Goal: Task Accomplishment & Management: Manage account settings

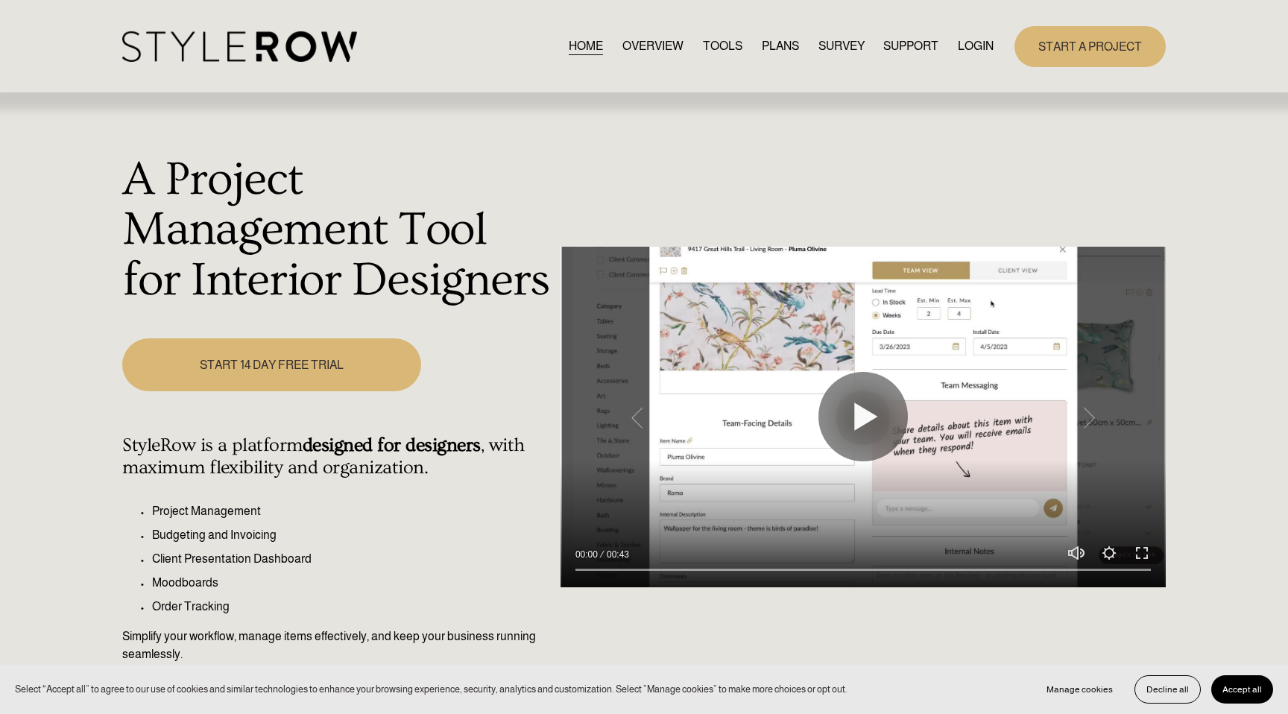
click at [978, 48] on link "LOGIN" at bounding box center [976, 47] width 36 height 20
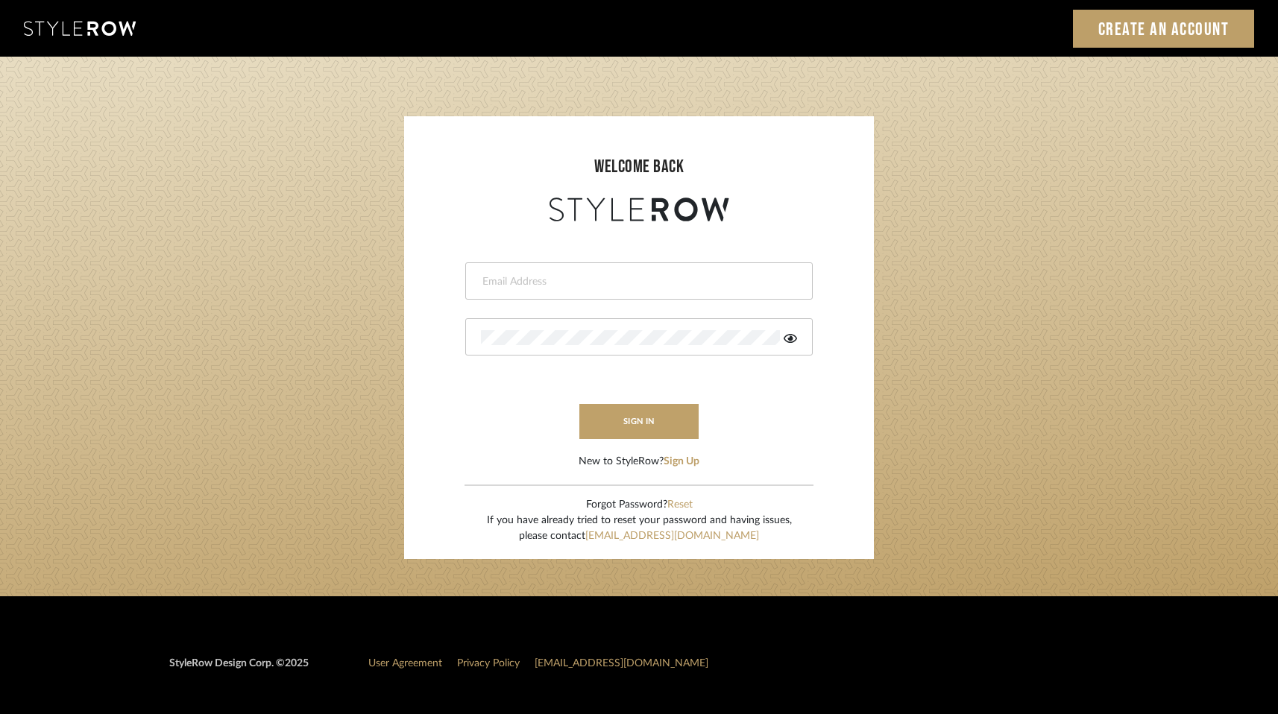
click at [566, 280] on input "email" at bounding box center [637, 281] width 312 height 15
type input "melissa@pixielivingsolutions.com"
click at [644, 425] on button "sign in" at bounding box center [638, 421] width 119 height 35
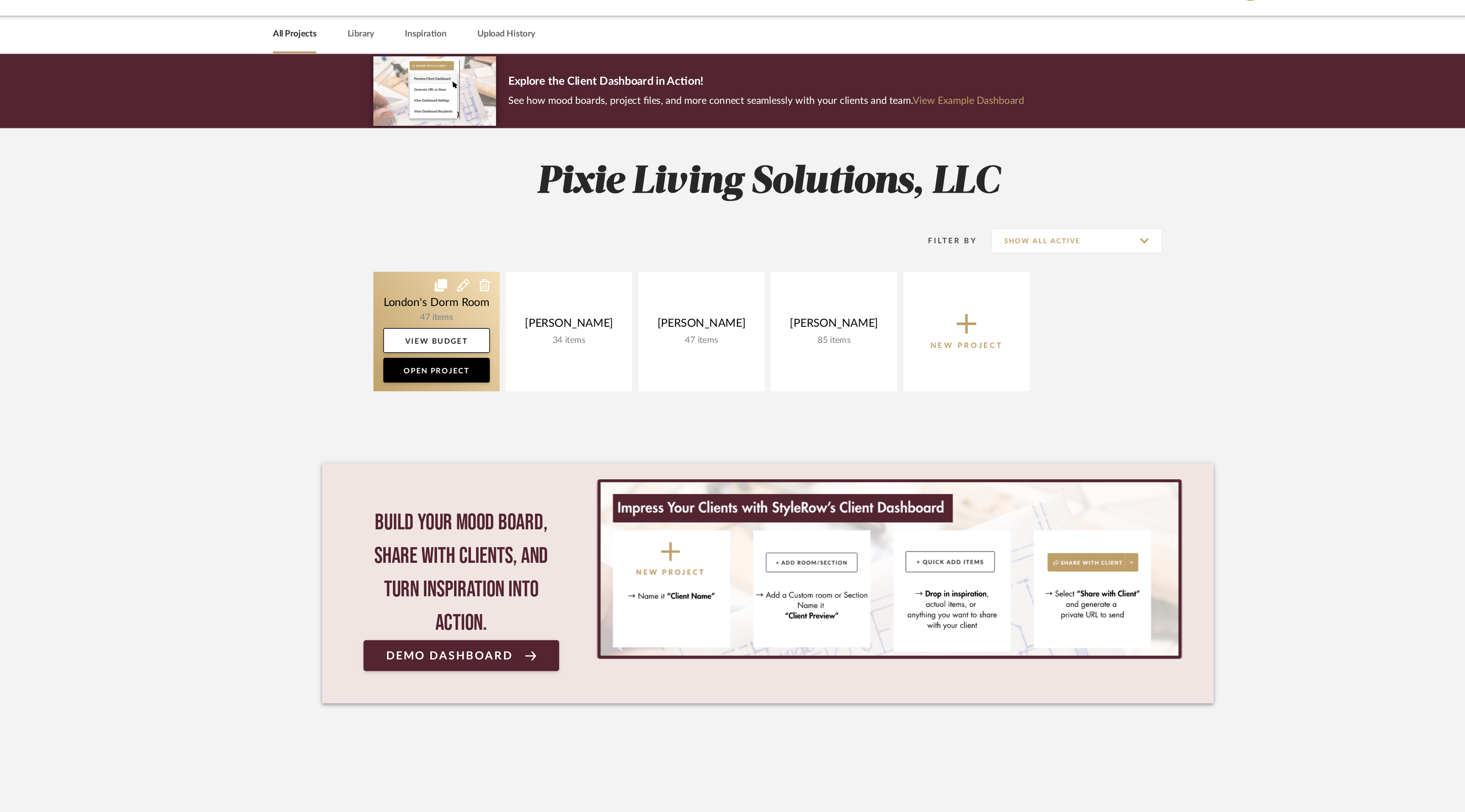
click at [522, 219] on icon at bounding box center [524, 219] width 9 height 9
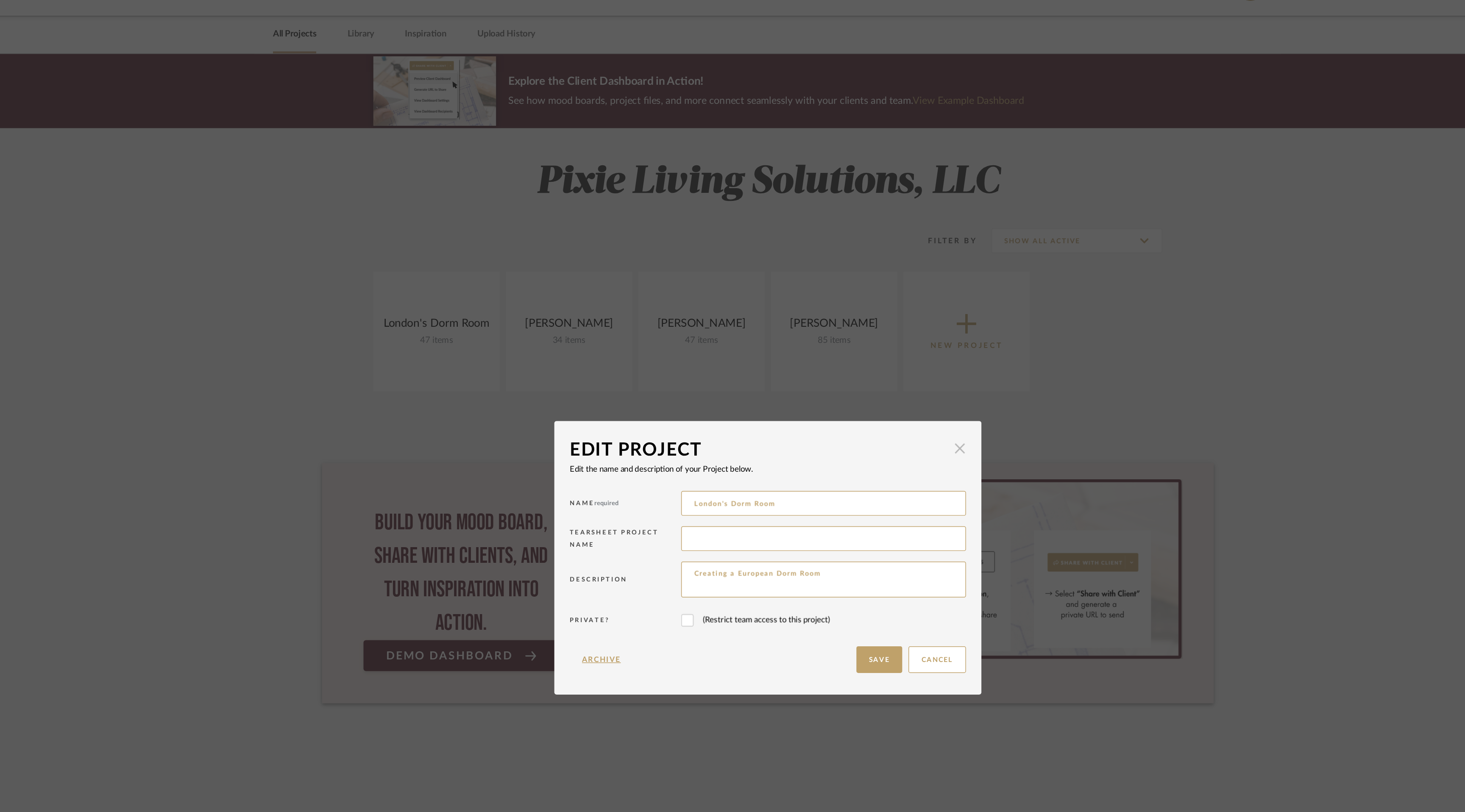
click at [863, 332] on span "button" at bounding box center [864, 332] width 17 height 17
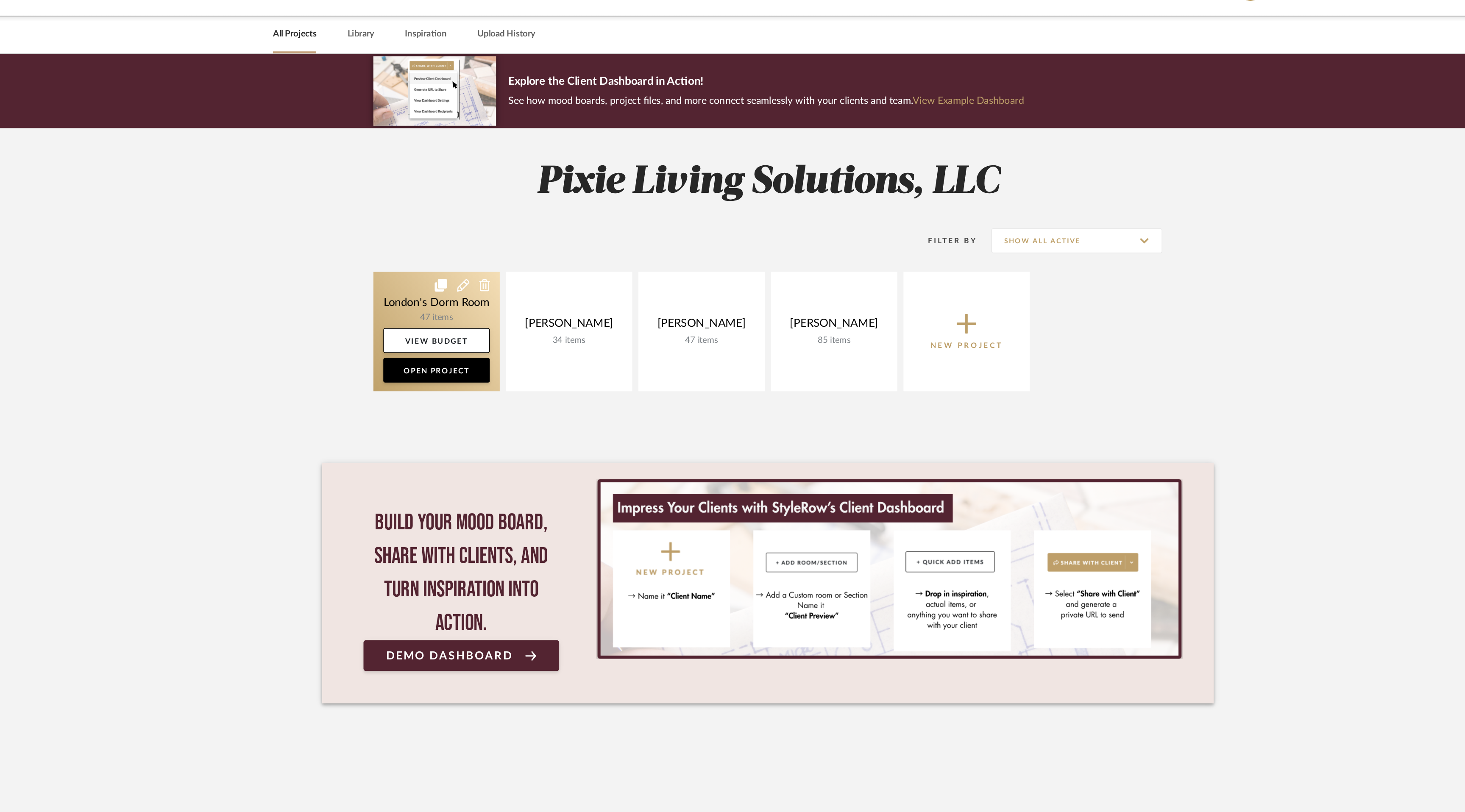
click at [524, 219] on icon at bounding box center [524, 219] width 9 height 9
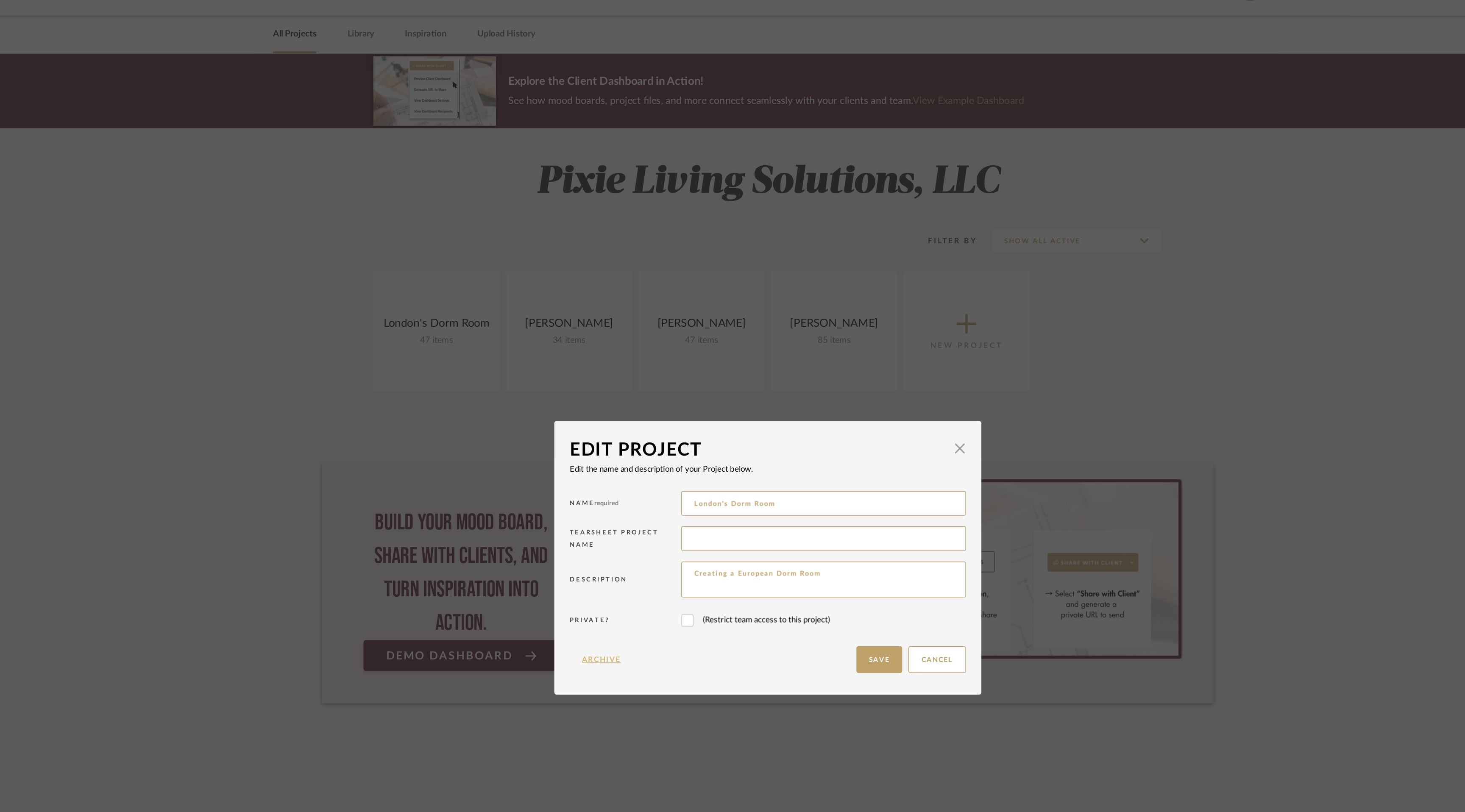
click at [618, 475] on button "Archive" at bounding box center [618, 476] width 44 height 18
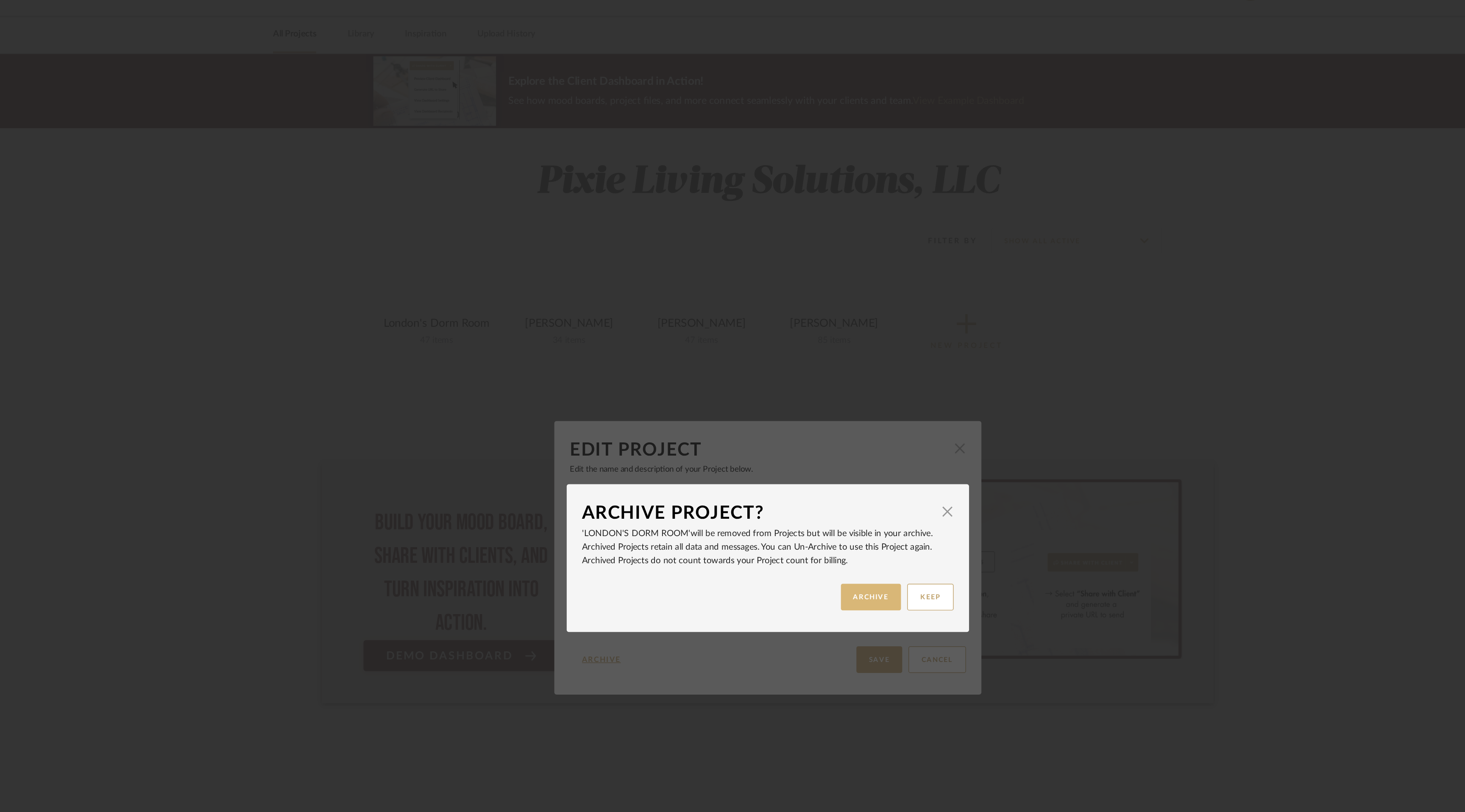
click at [804, 430] on button "ARCHIVE" at bounding box center [803, 433] width 42 height 18
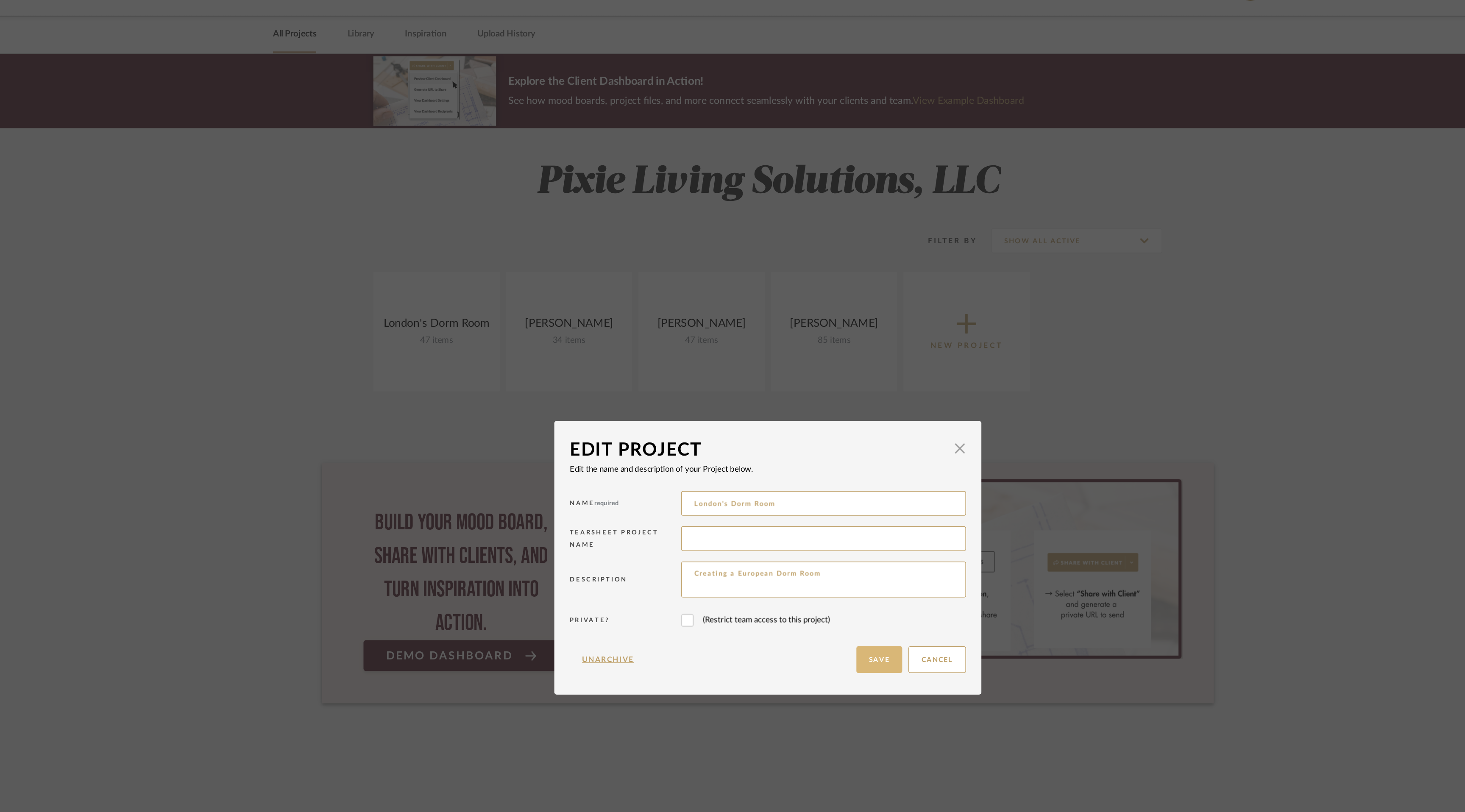
click at [809, 478] on button "Save" at bounding box center [809, 476] width 31 height 18
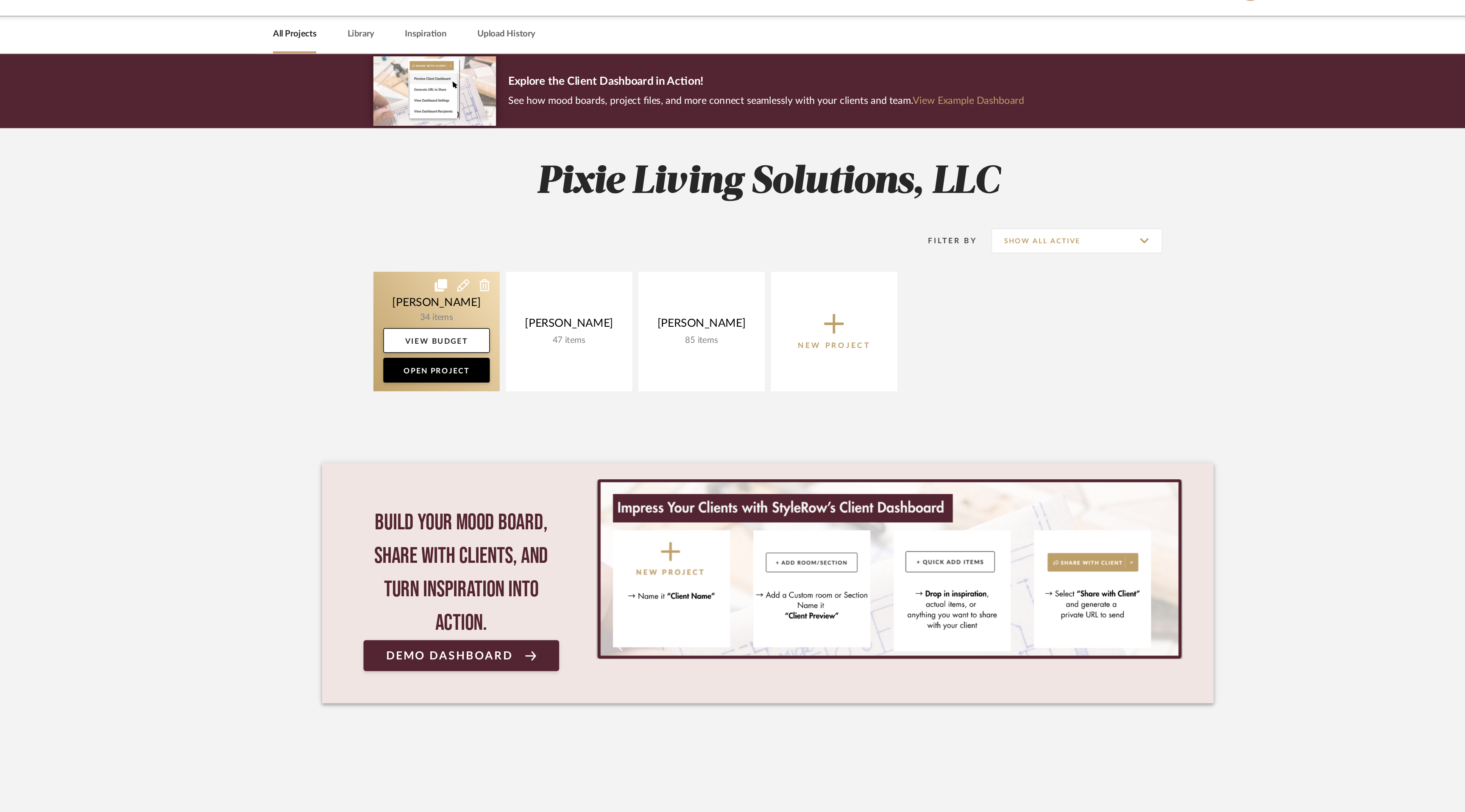
click at [507, 240] on link at bounding box center [506, 251] width 86 height 82
click at [522, 221] on icon at bounding box center [524, 219] width 9 height 9
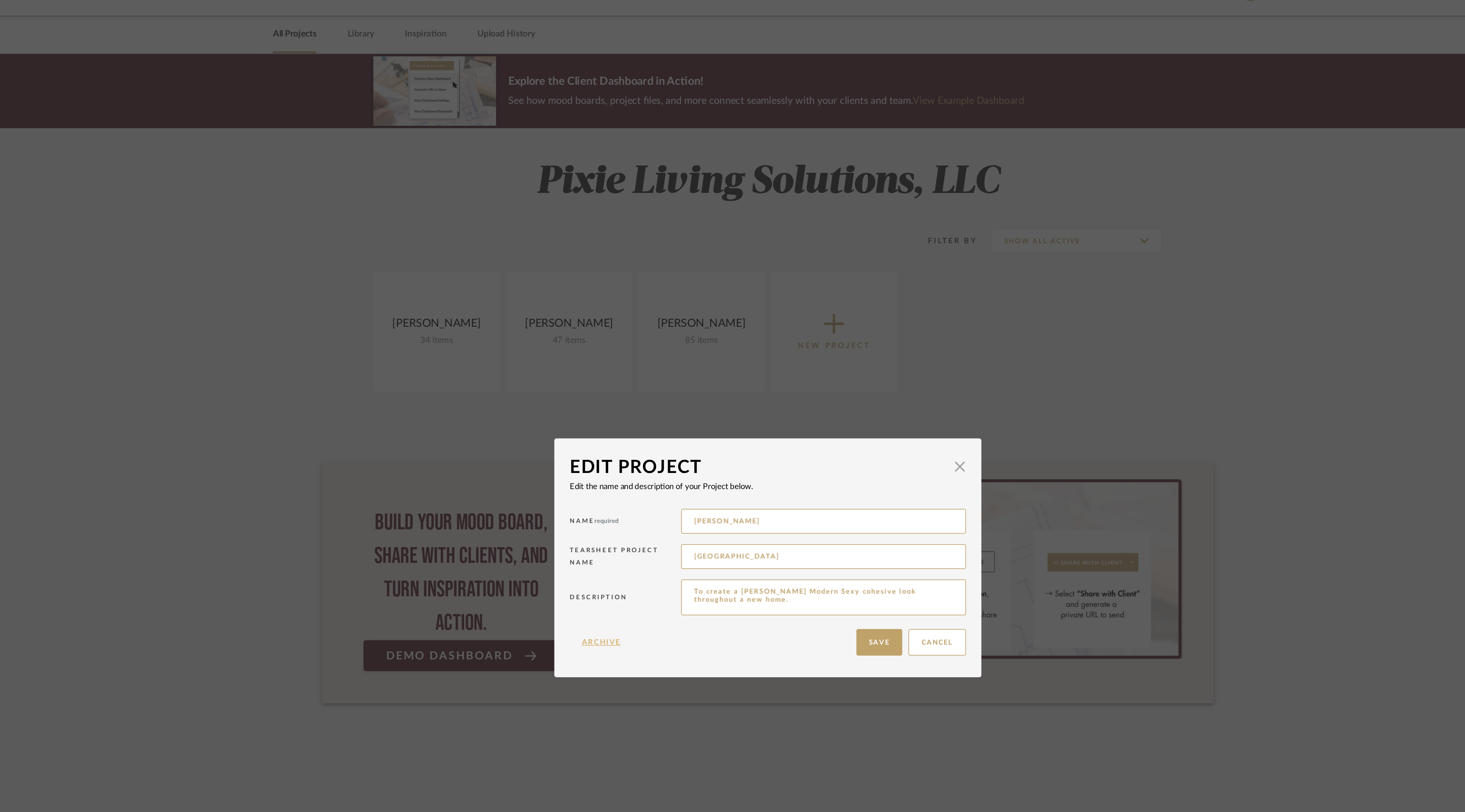
click at [618, 462] on button "Archive" at bounding box center [618, 464] width 44 height 18
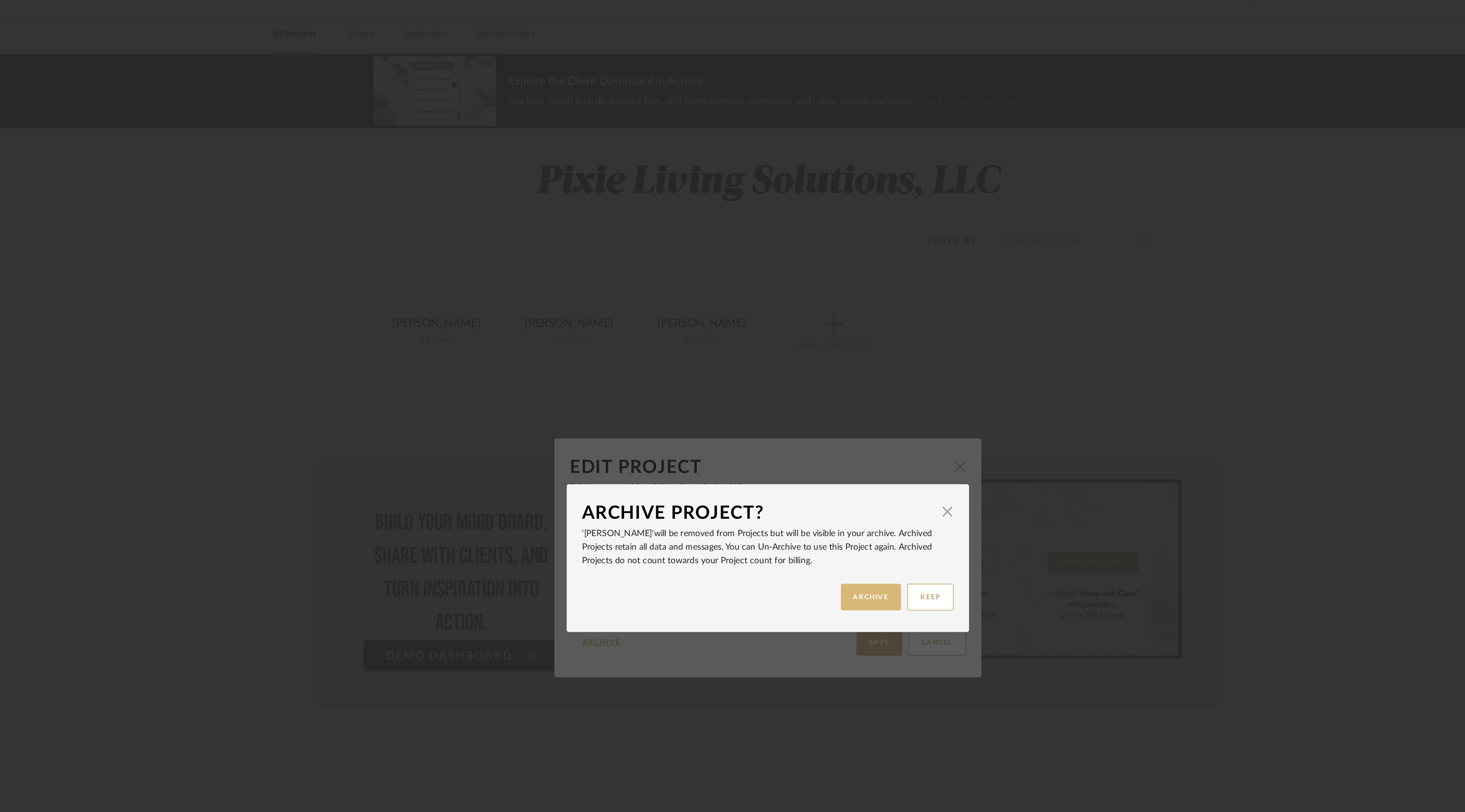
click at [805, 432] on button "ARCHIVE" at bounding box center [803, 433] width 42 height 18
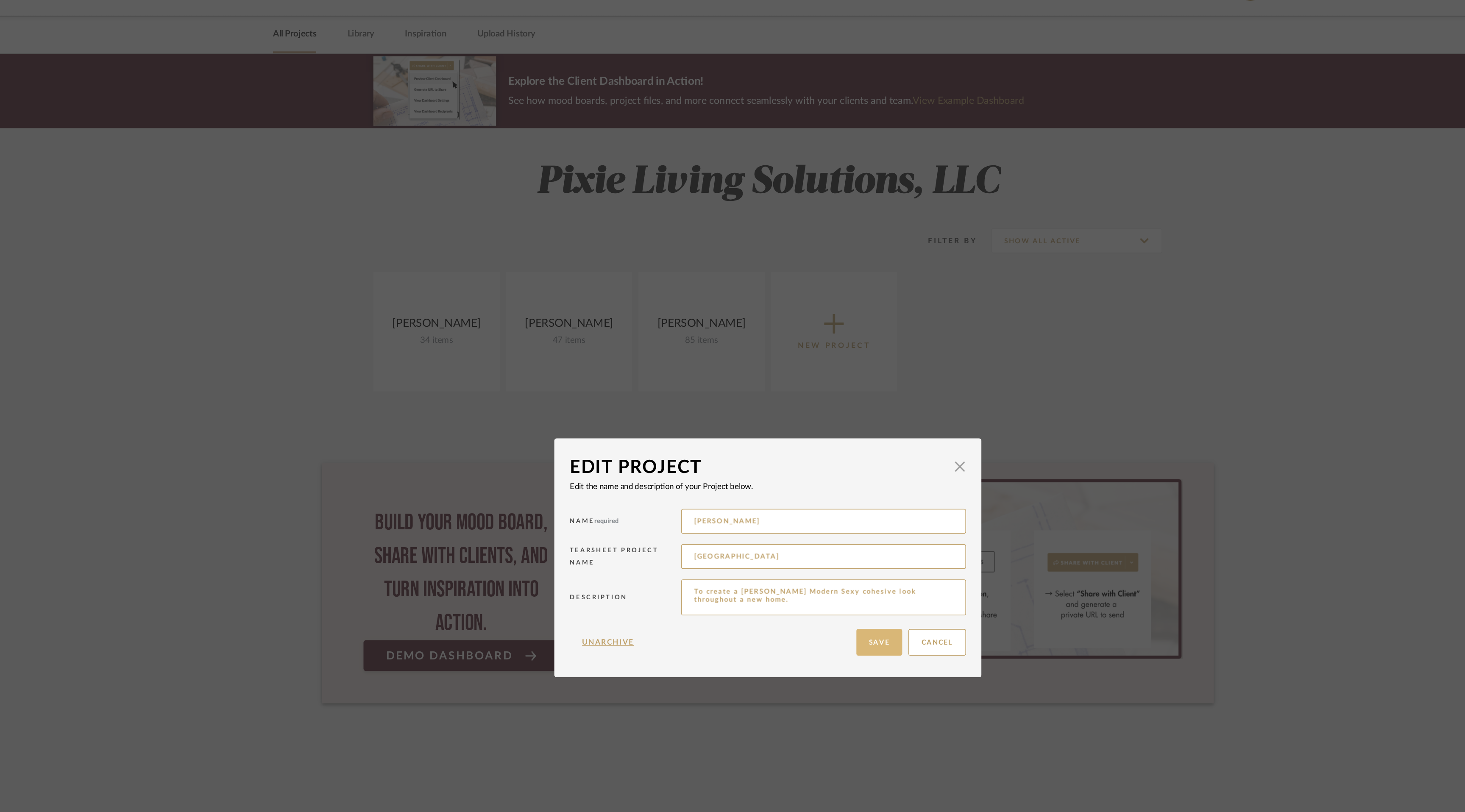
click at [814, 462] on button "Save" at bounding box center [809, 464] width 31 height 18
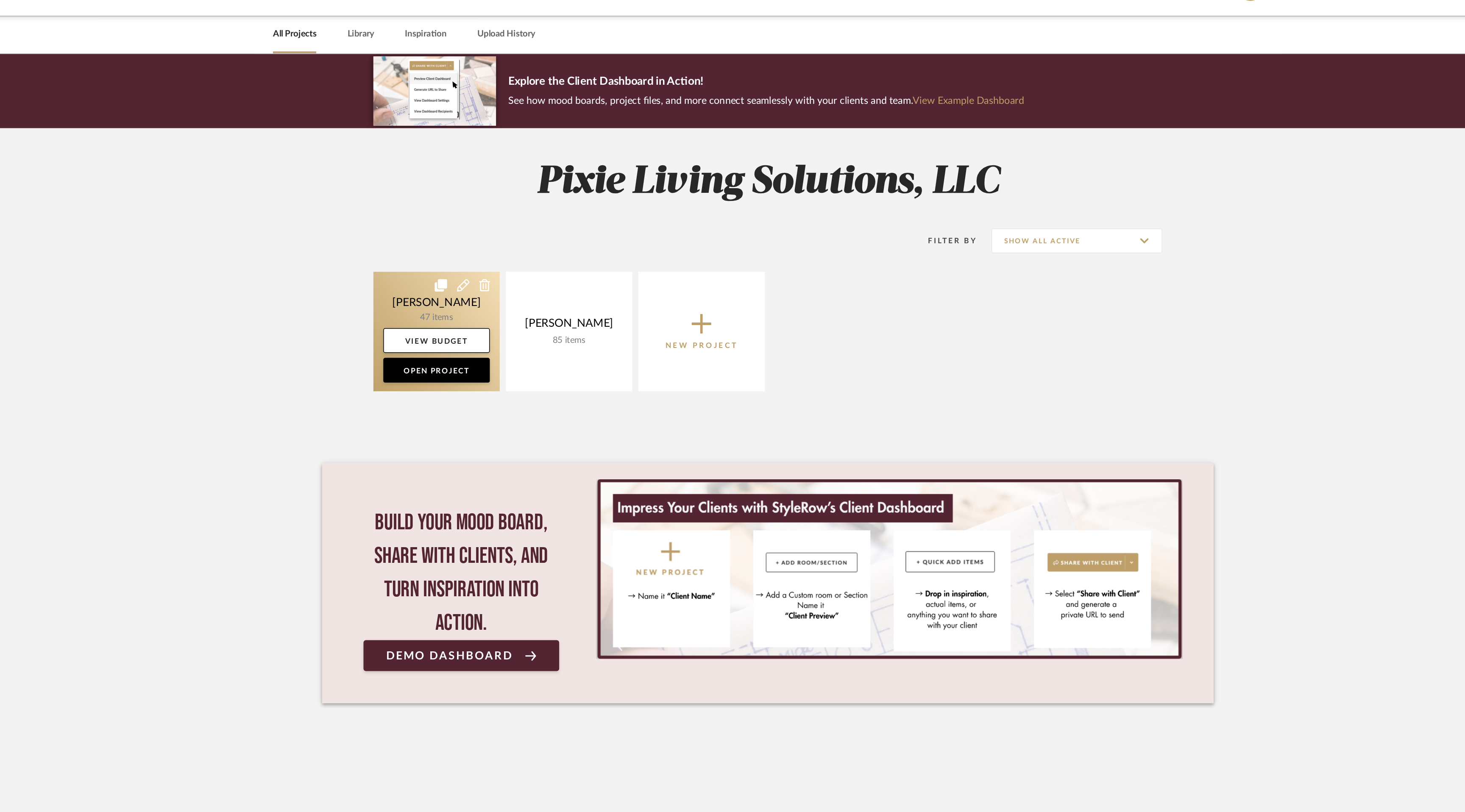
click at [507, 239] on link at bounding box center [506, 251] width 86 height 82
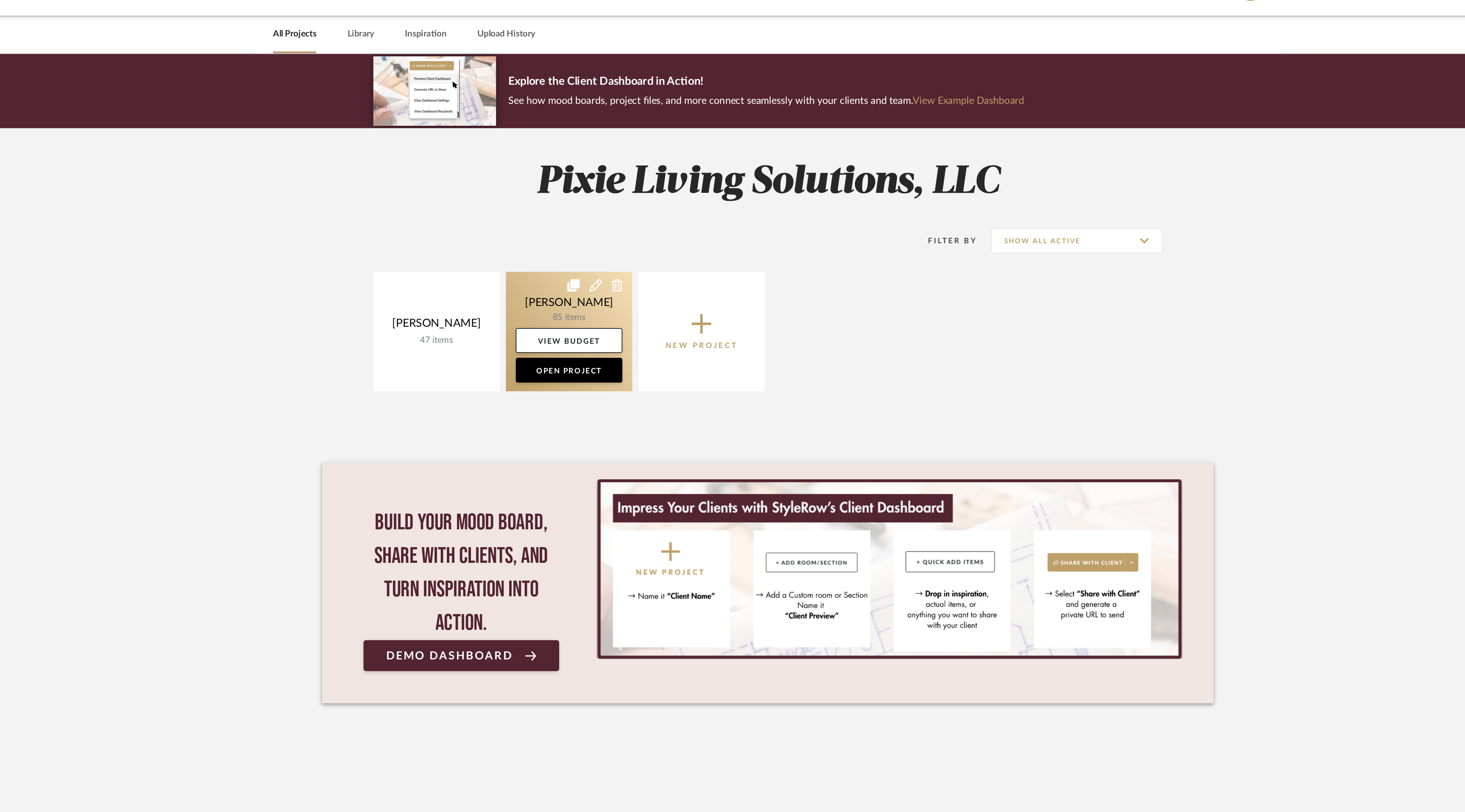
click at [611, 220] on icon at bounding box center [614, 219] width 9 height 9
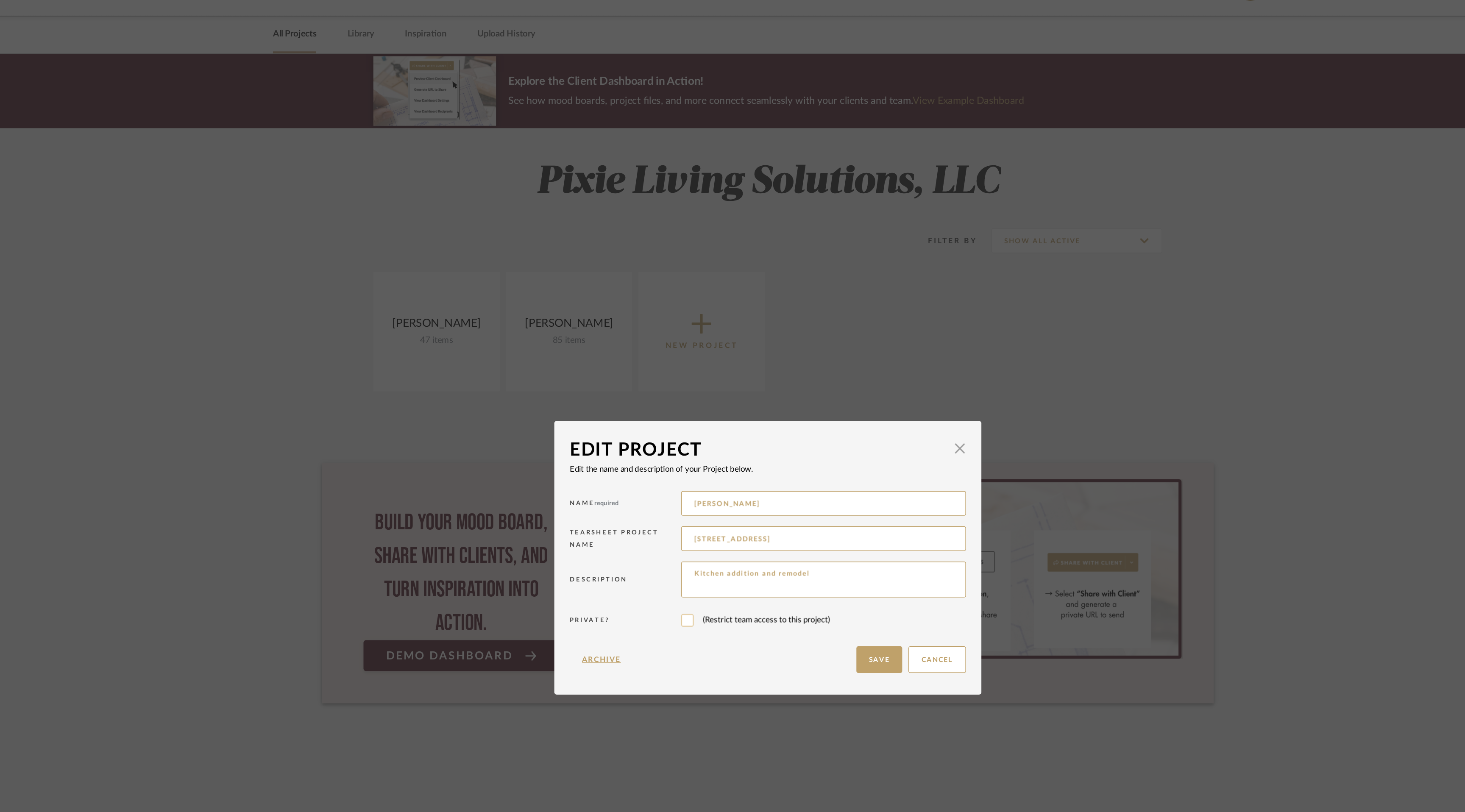
click at [673, 451] on input "checkbox" at bounding box center [677, 449] width 9 height 9
click at [618, 474] on button "Archive" at bounding box center [618, 476] width 44 height 18
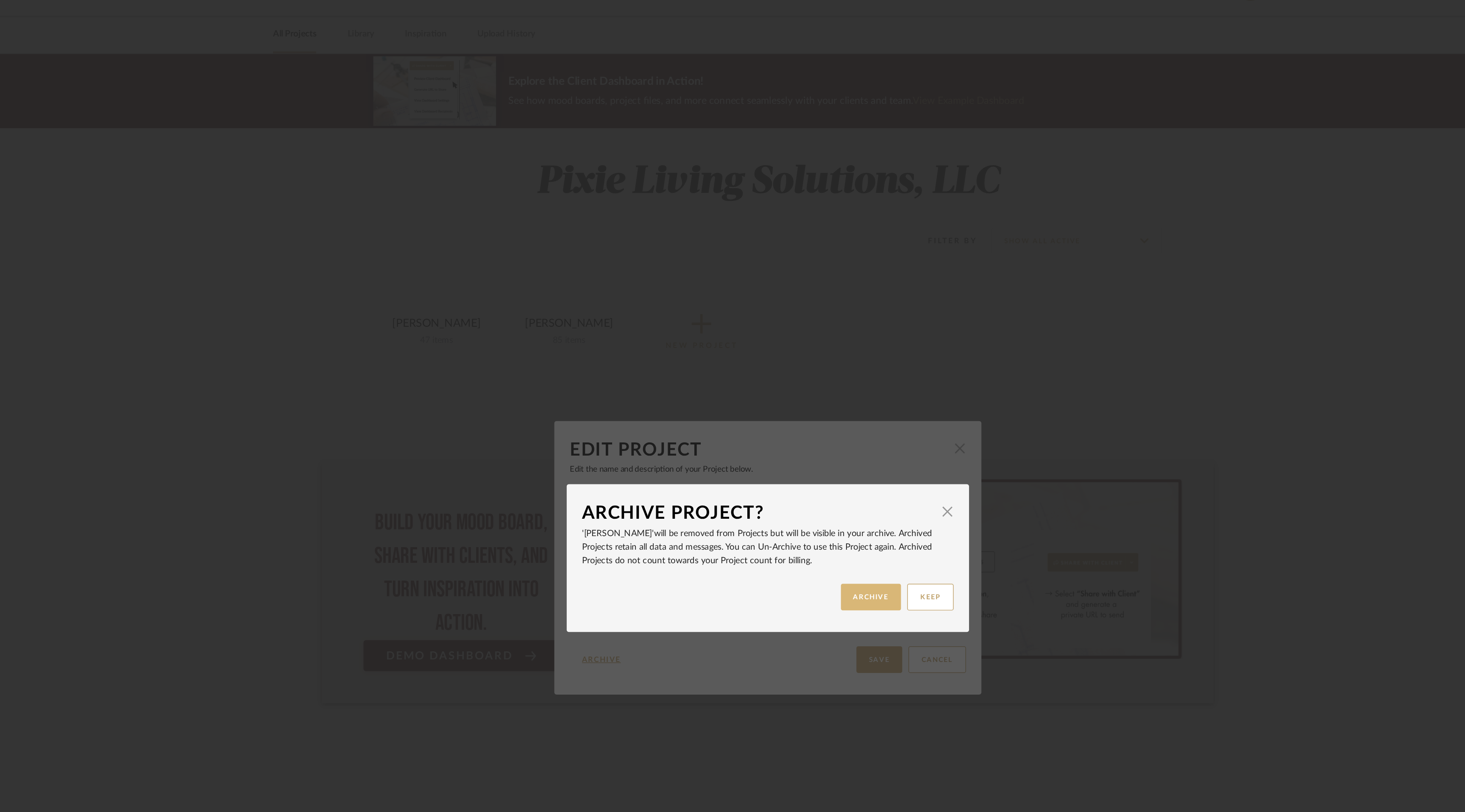
click at [805, 429] on button "ARCHIVE" at bounding box center [803, 433] width 42 height 18
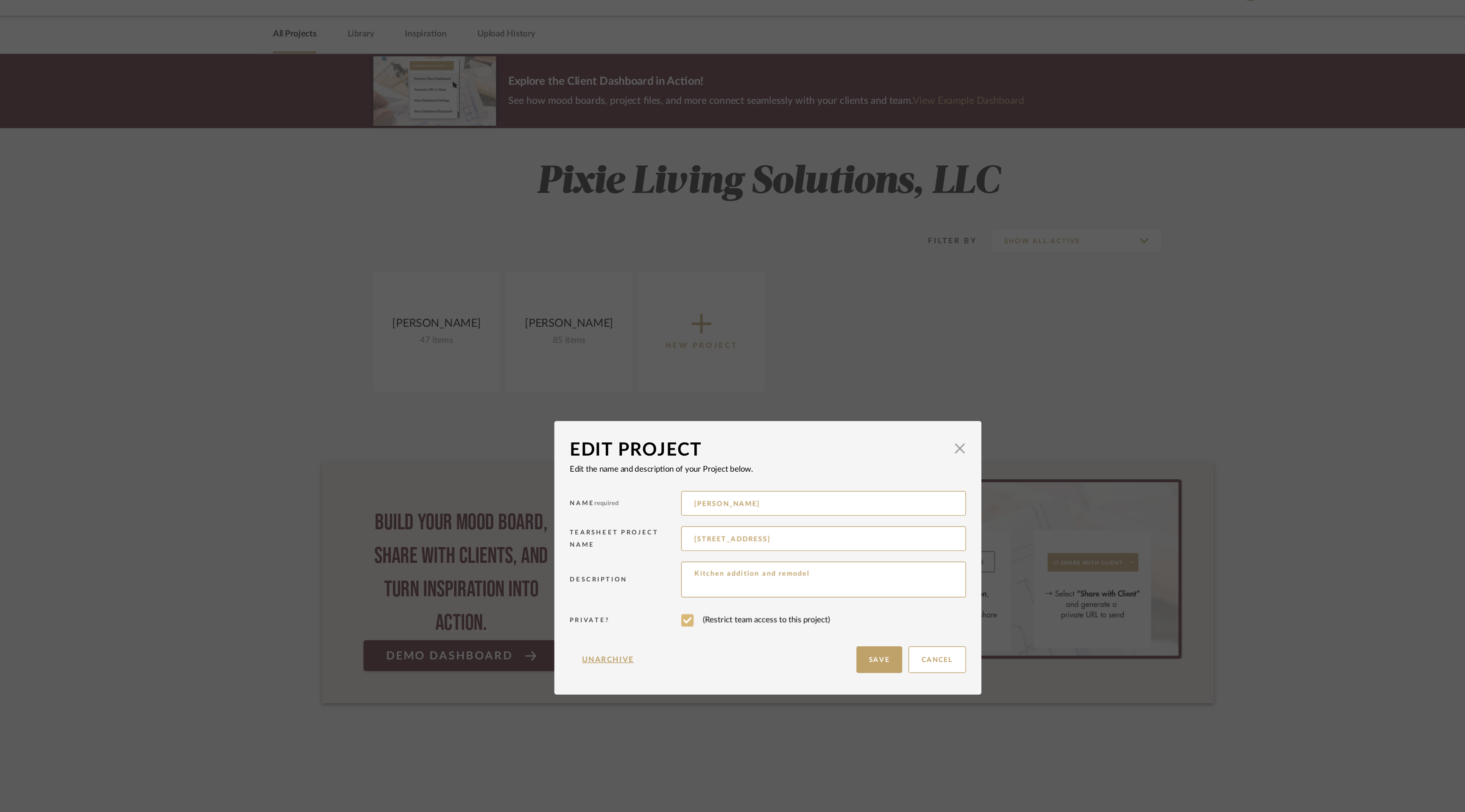
click at [673, 447] on input "checkbox" at bounding box center [677, 449] width 9 height 9
checkbox input "false"
click at [805, 475] on button "Save" at bounding box center [809, 476] width 31 height 18
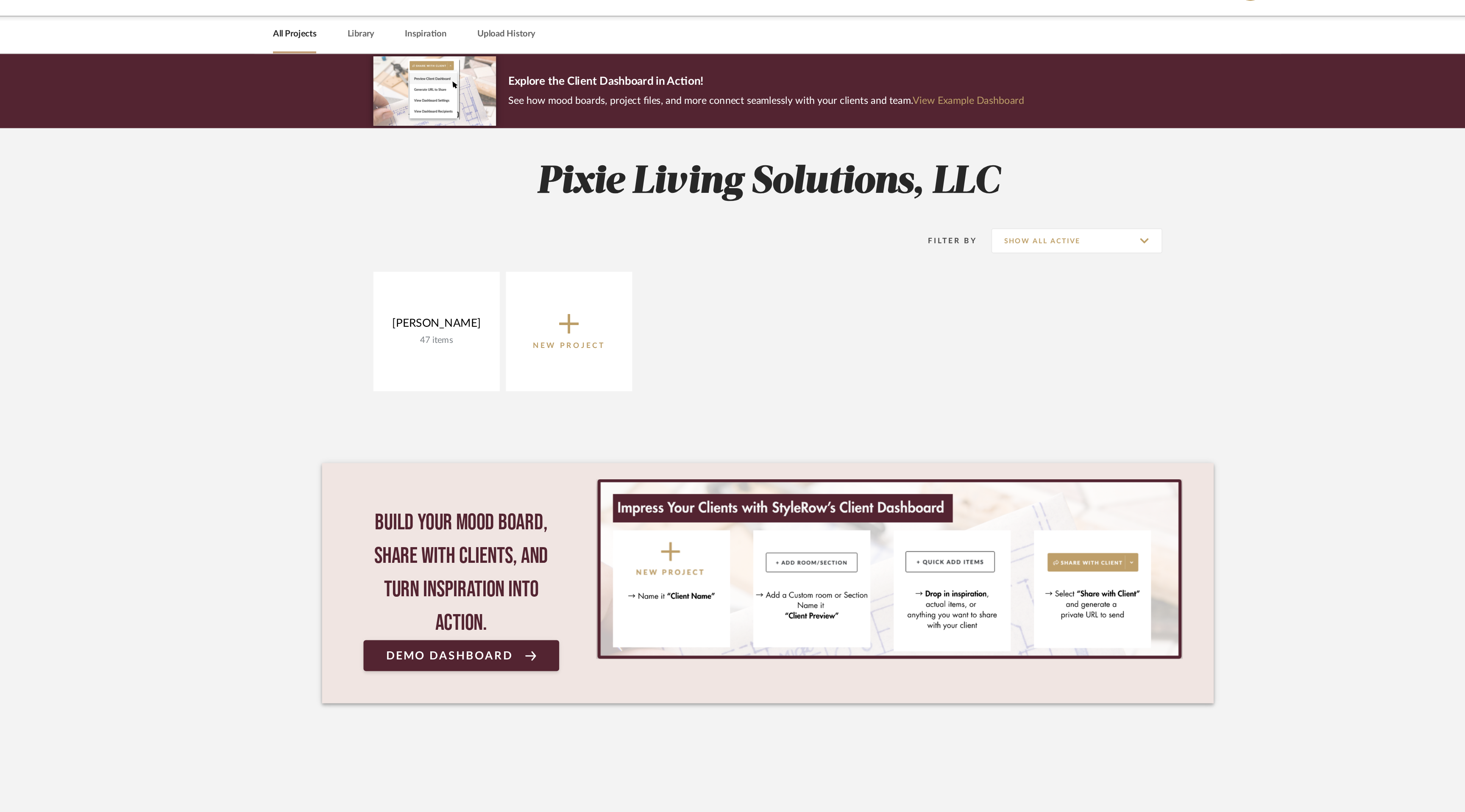
click at [411, 47] on link "All Projects" at bounding box center [408, 48] width 30 height 11
click at [417, 46] on link "All Projects" at bounding box center [408, 48] width 30 height 11
click at [453, 49] on link "Library" at bounding box center [454, 48] width 18 height 11
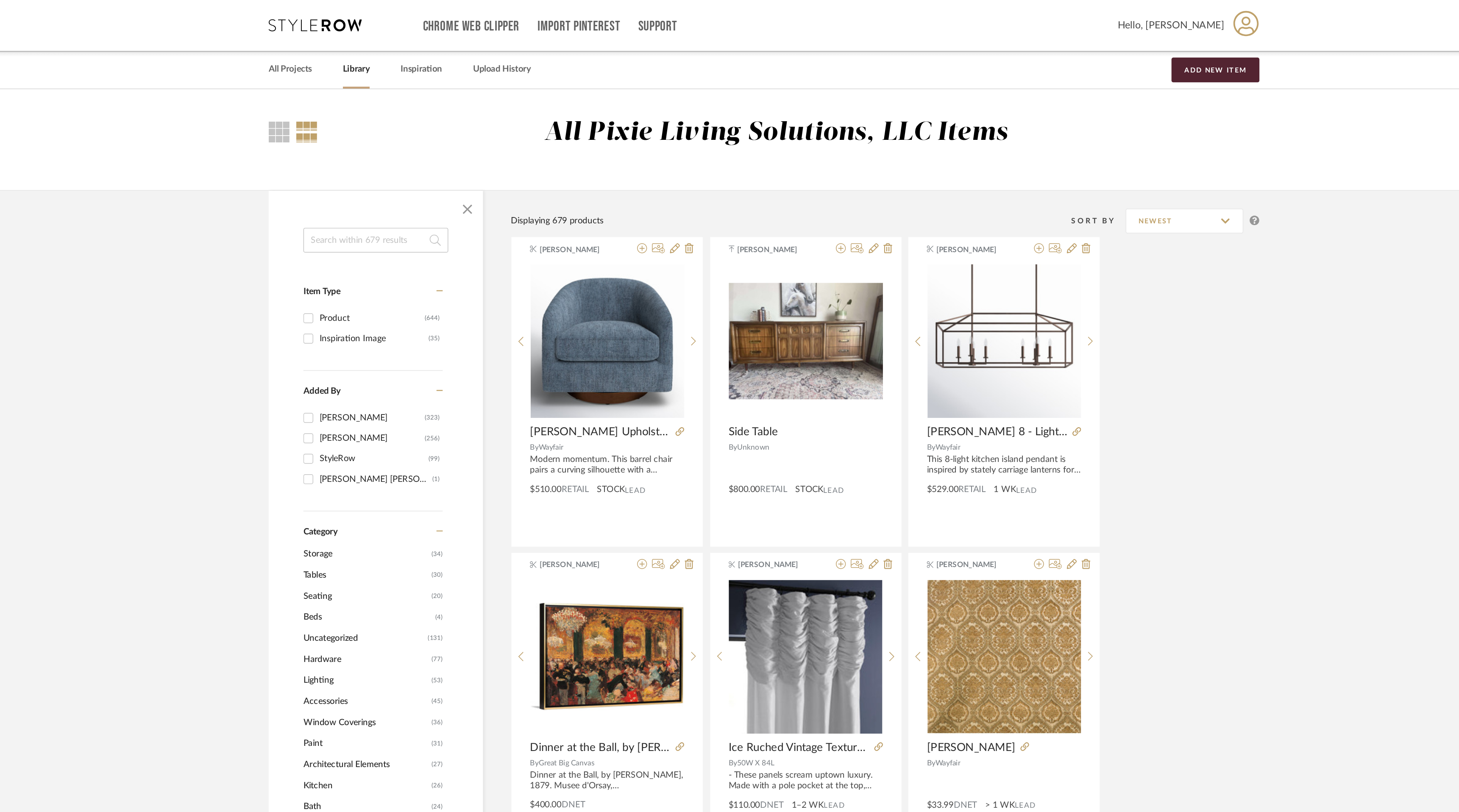
click at [1056, 16] on icon at bounding box center [1060, 16] width 18 height 18
click at [1039, 82] on span "Manage Team" at bounding box center [1038, 81] width 56 height 7
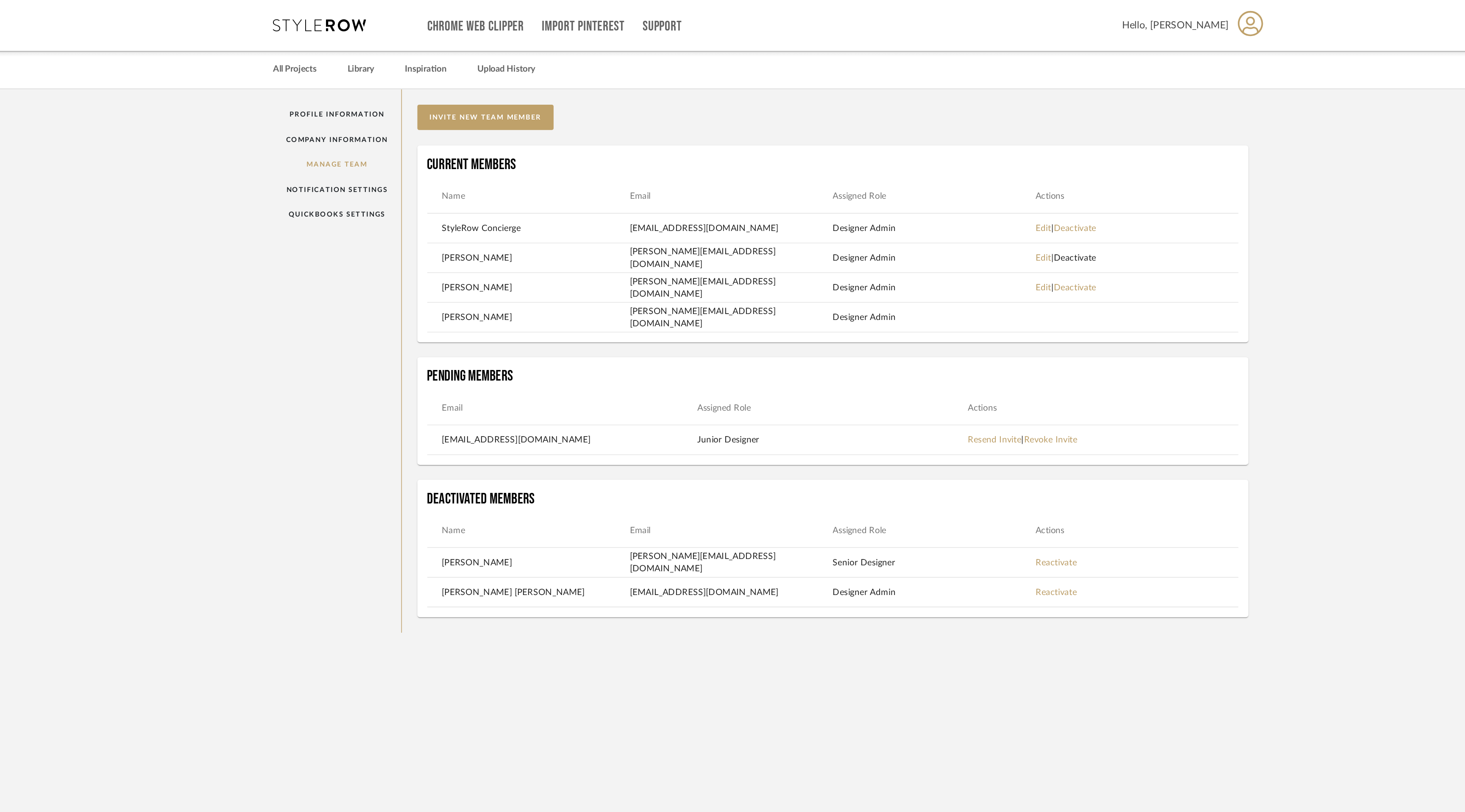
click at [953, 176] on link "Deactivate" at bounding box center [942, 177] width 29 height 6
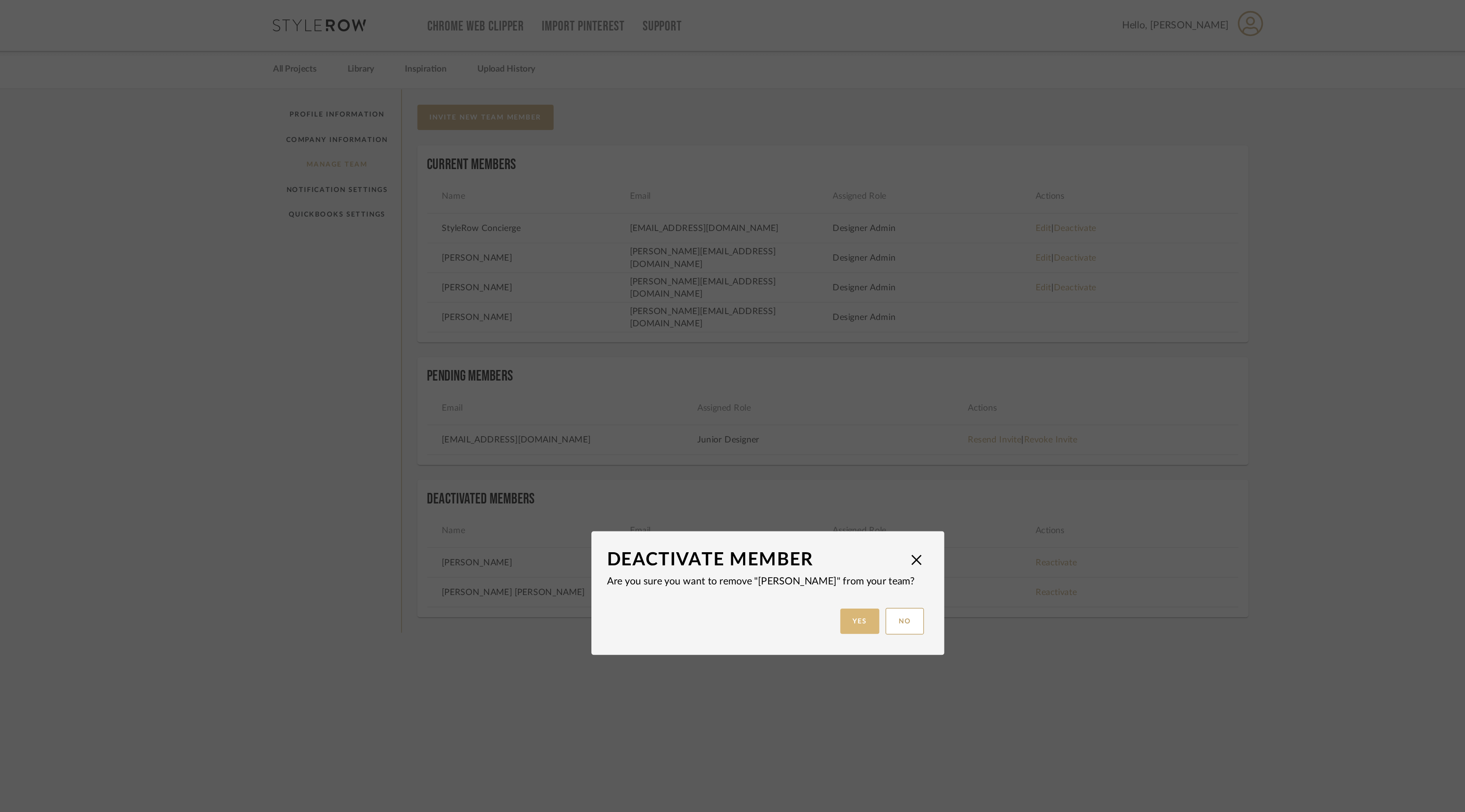
click at [790, 421] on button "Yes" at bounding box center [796, 425] width 27 height 18
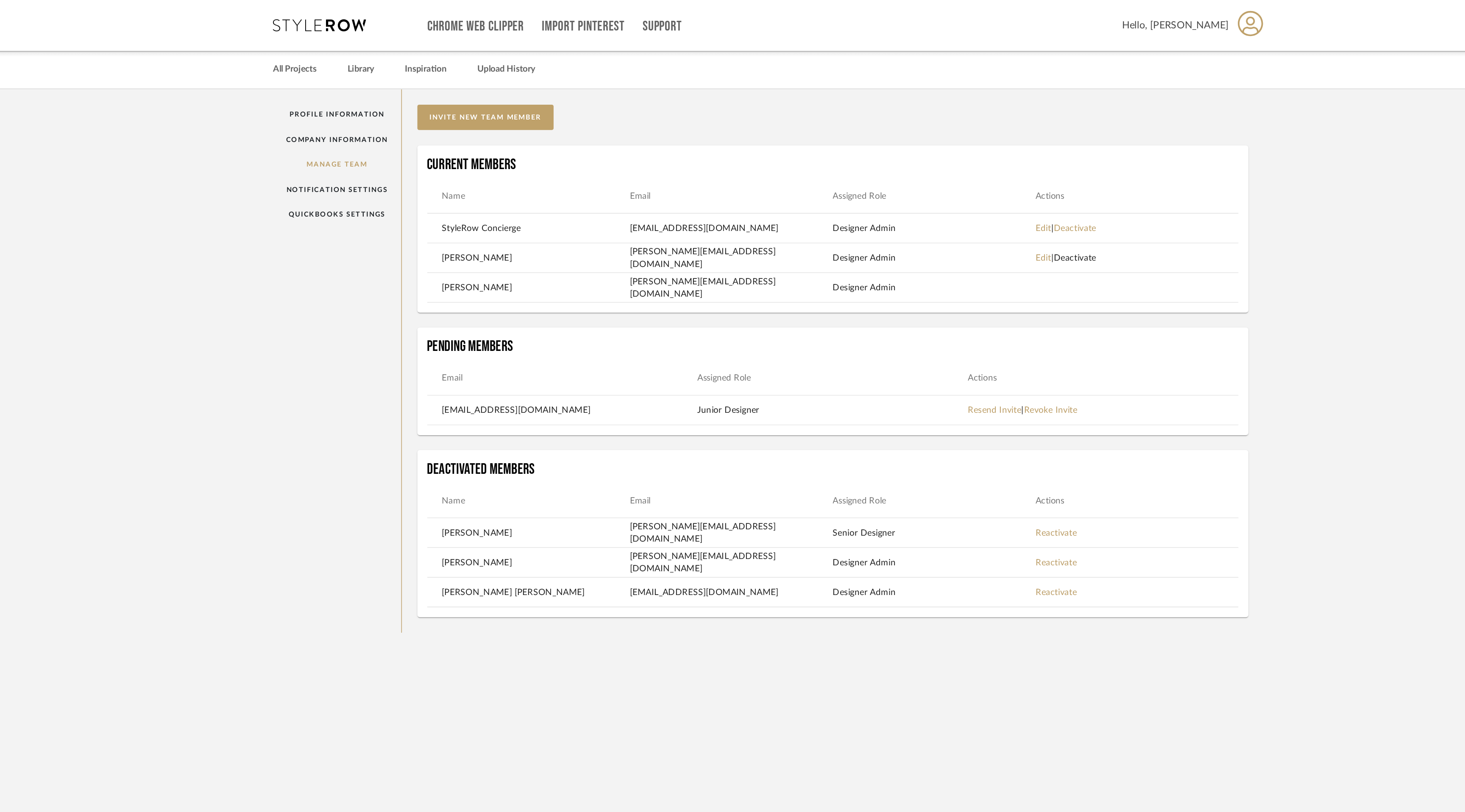
click at [955, 179] on link "Deactivate" at bounding box center [942, 177] width 29 height 6
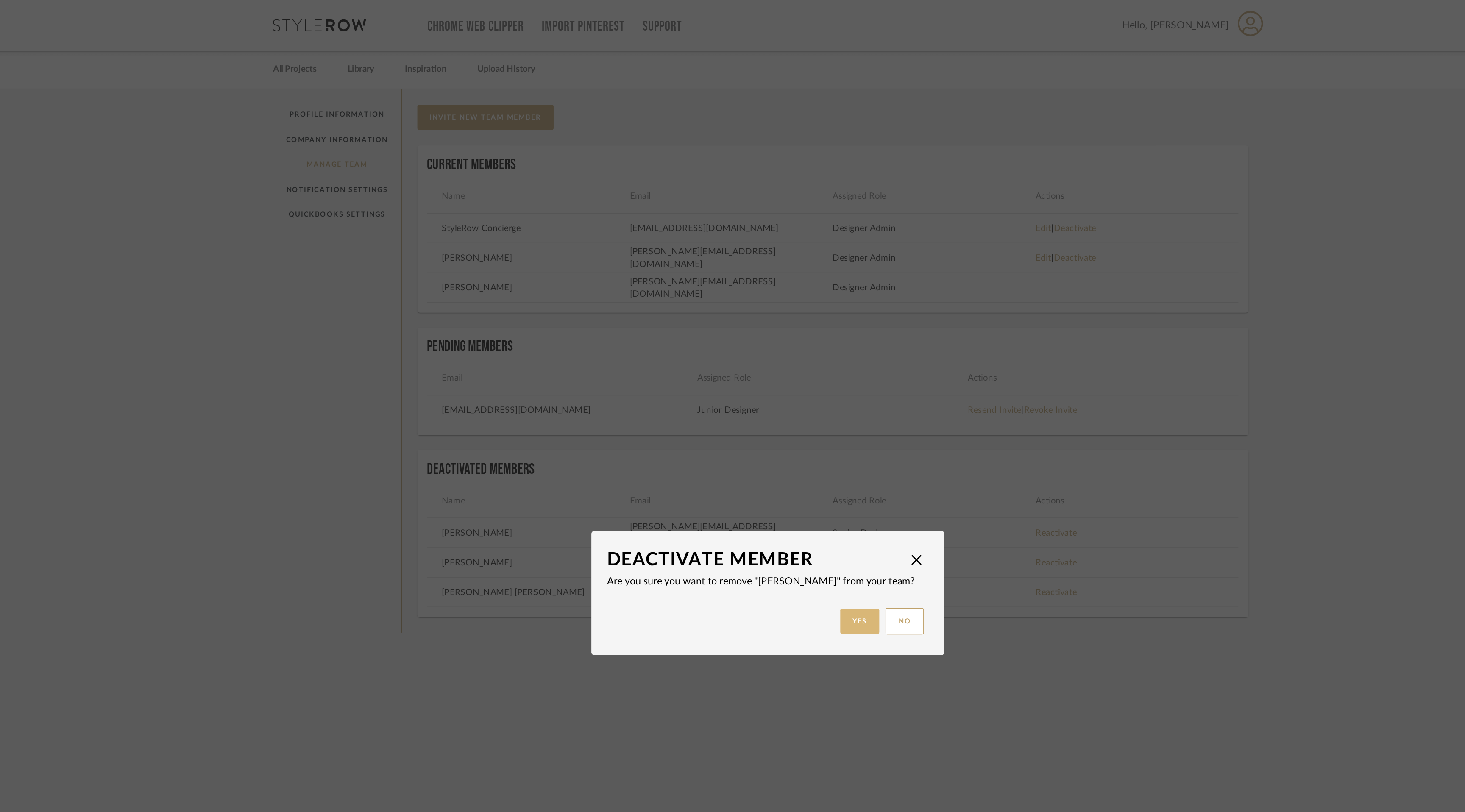
click at [794, 424] on button "Yes" at bounding box center [796, 425] width 27 height 18
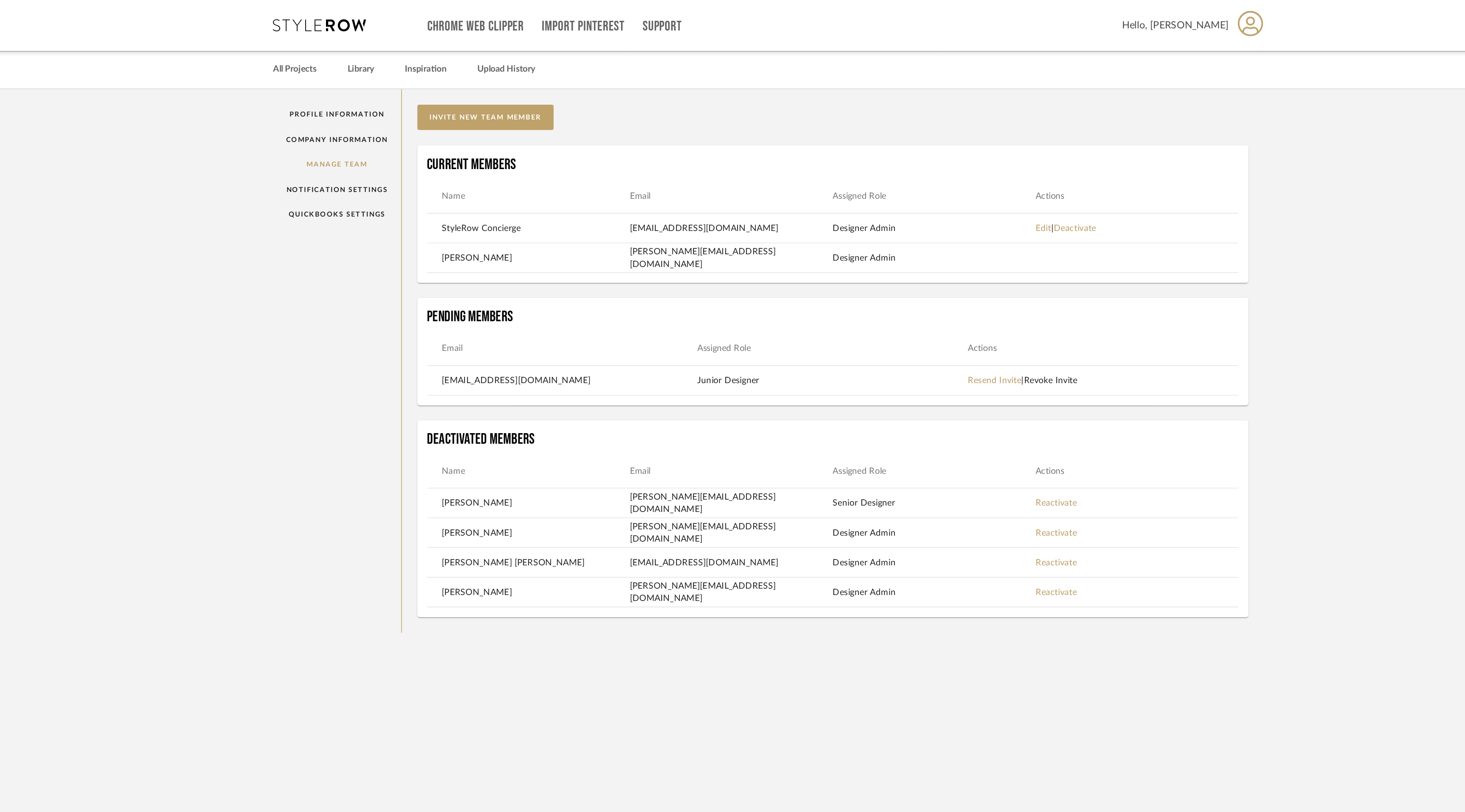
click at [937, 263] on link "Revoke Invite" at bounding box center [926, 260] width 36 height 6
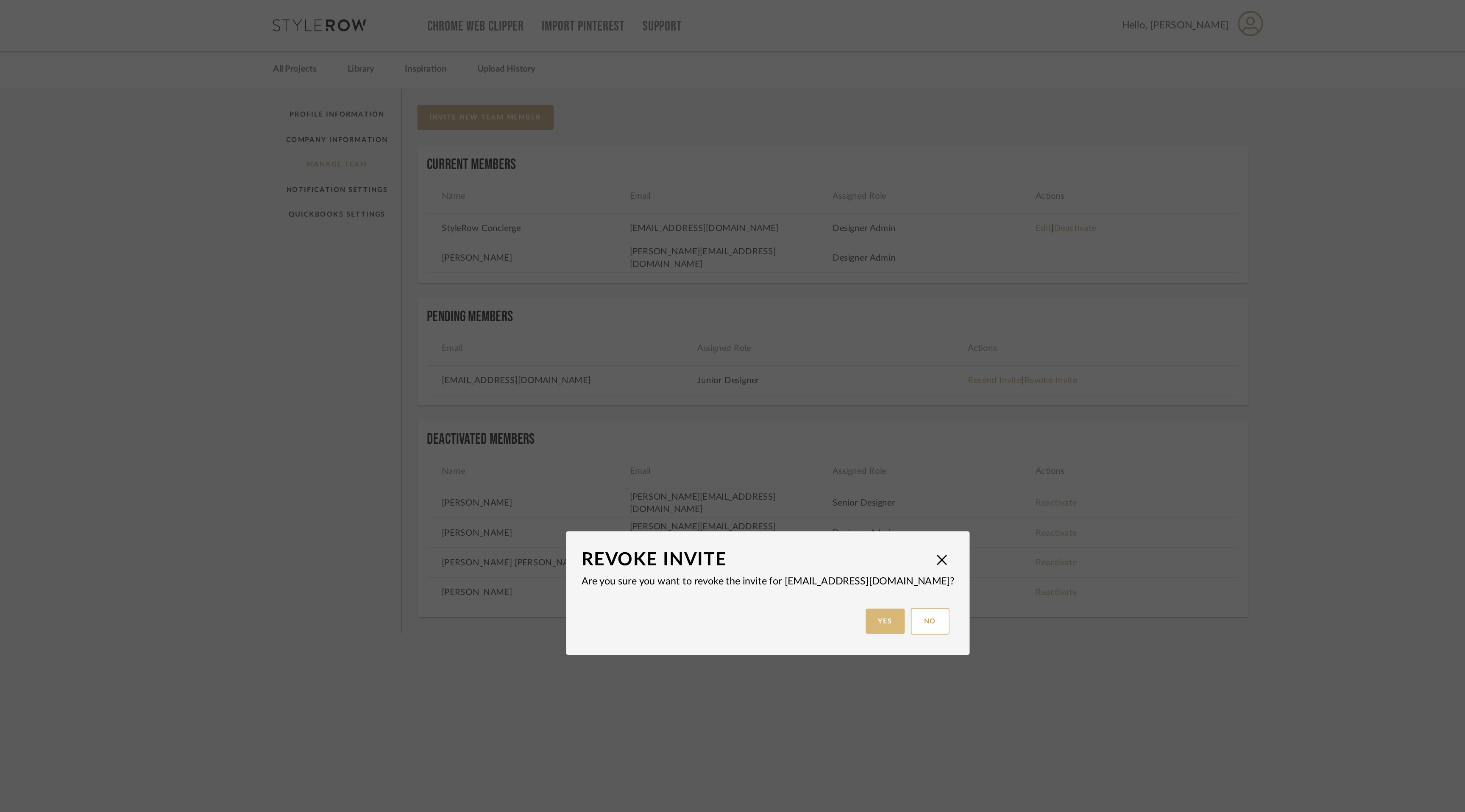
click at [800, 424] on button "Yes" at bounding box center [813, 425] width 27 height 18
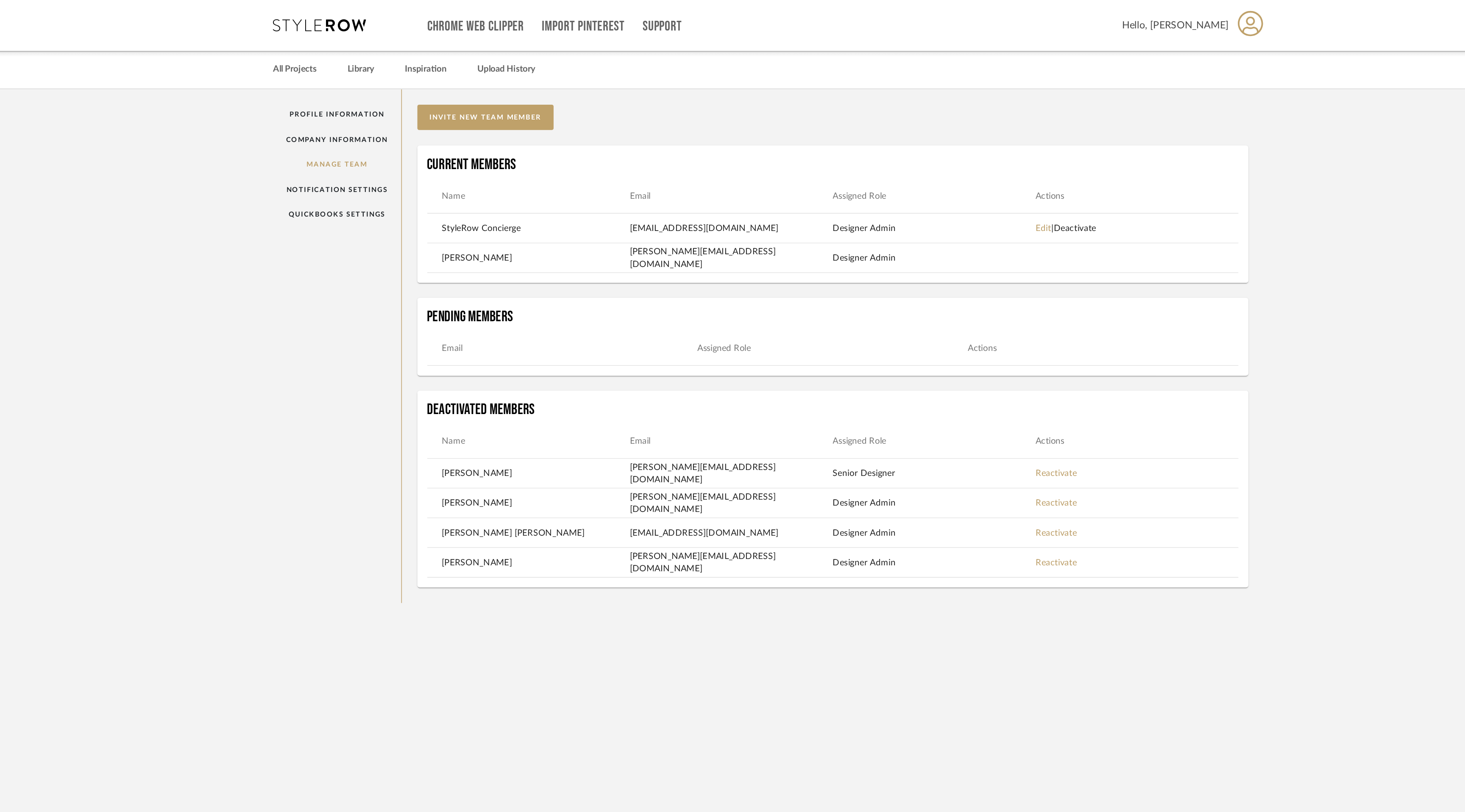
click at [957, 154] on link "Deactivate" at bounding box center [942, 156] width 29 height 6
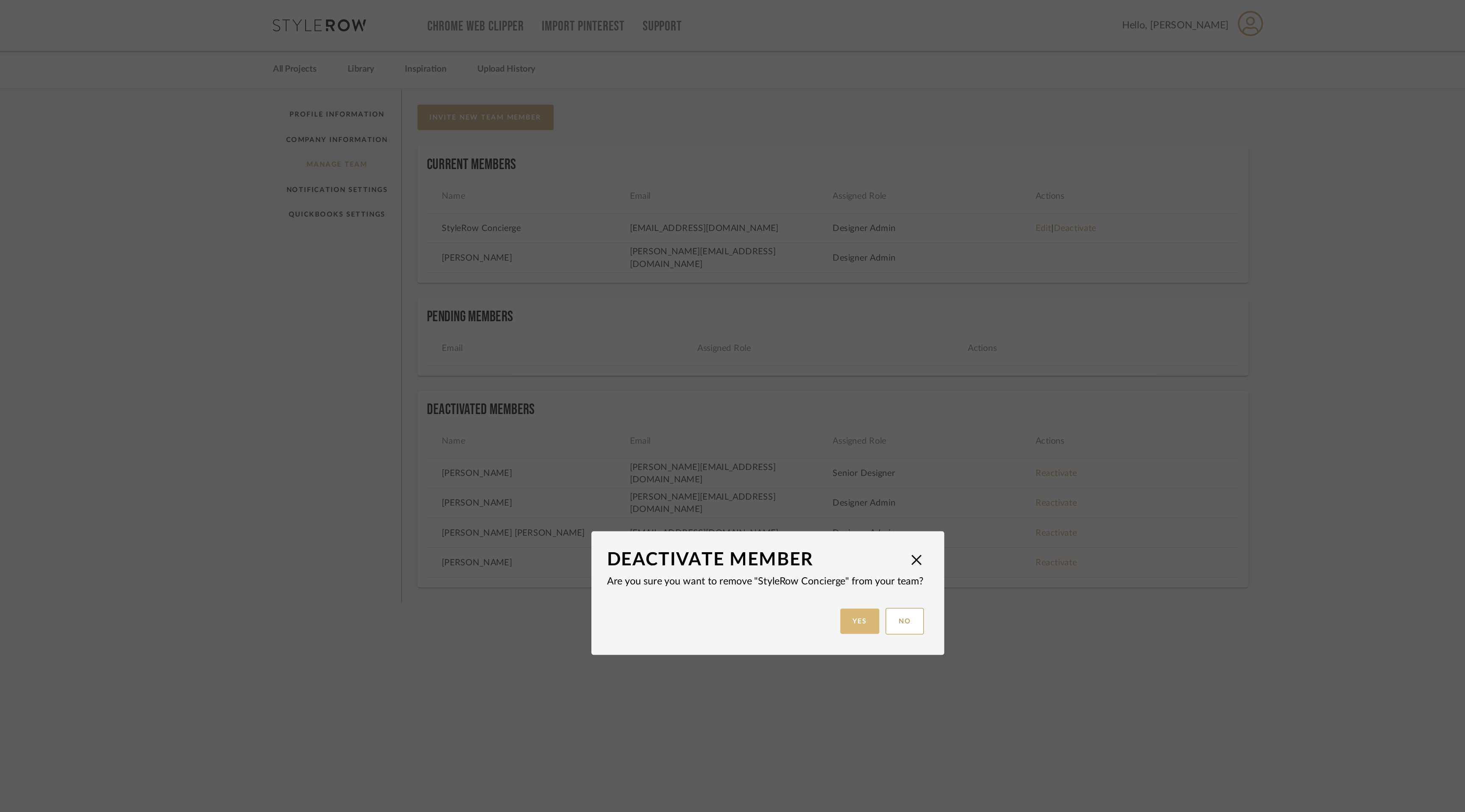
click at [795, 425] on button "Yes" at bounding box center [796, 425] width 27 height 18
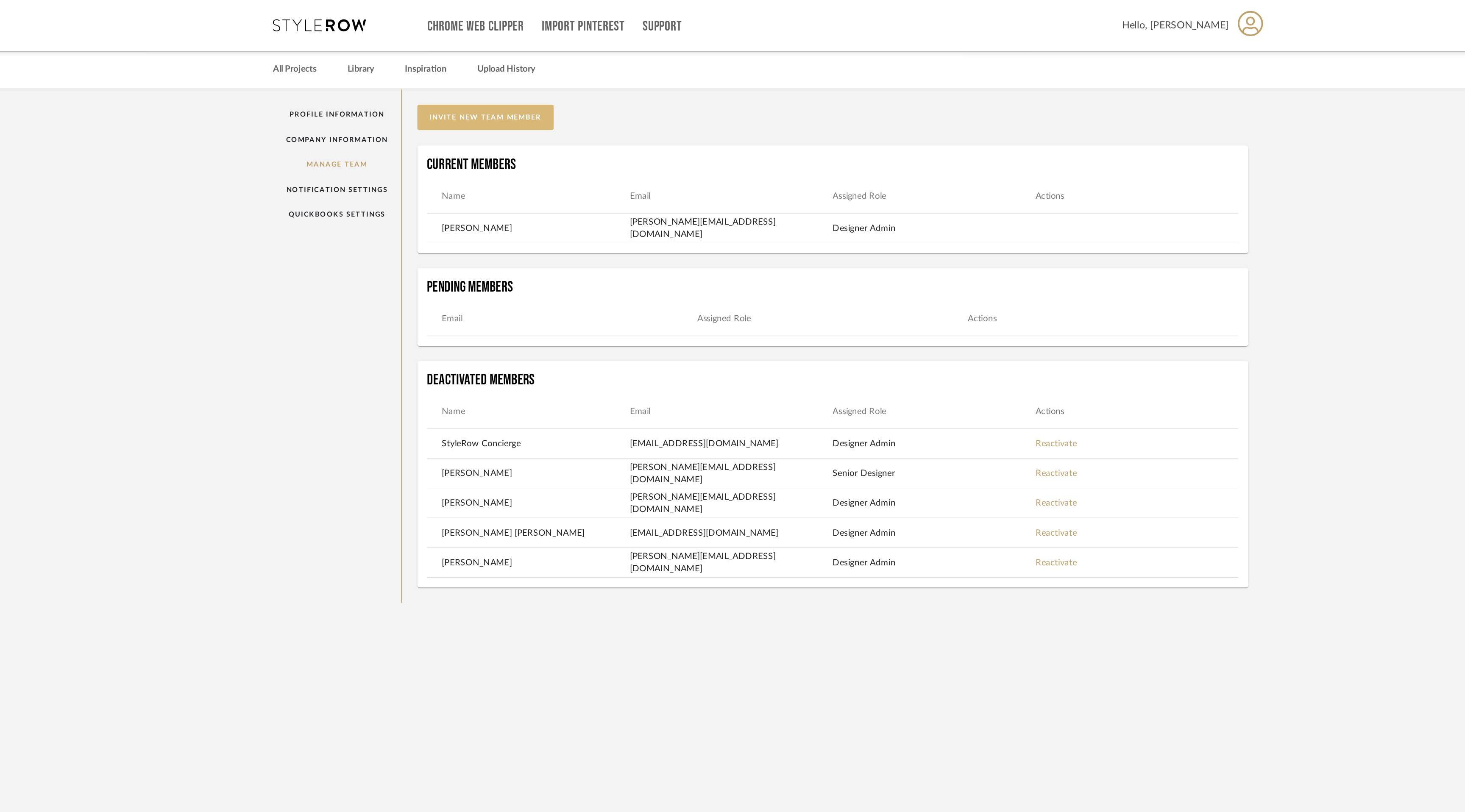
click at [545, 80] on button "invite new team member" at bounding box center [539, 80] width 93 height 18
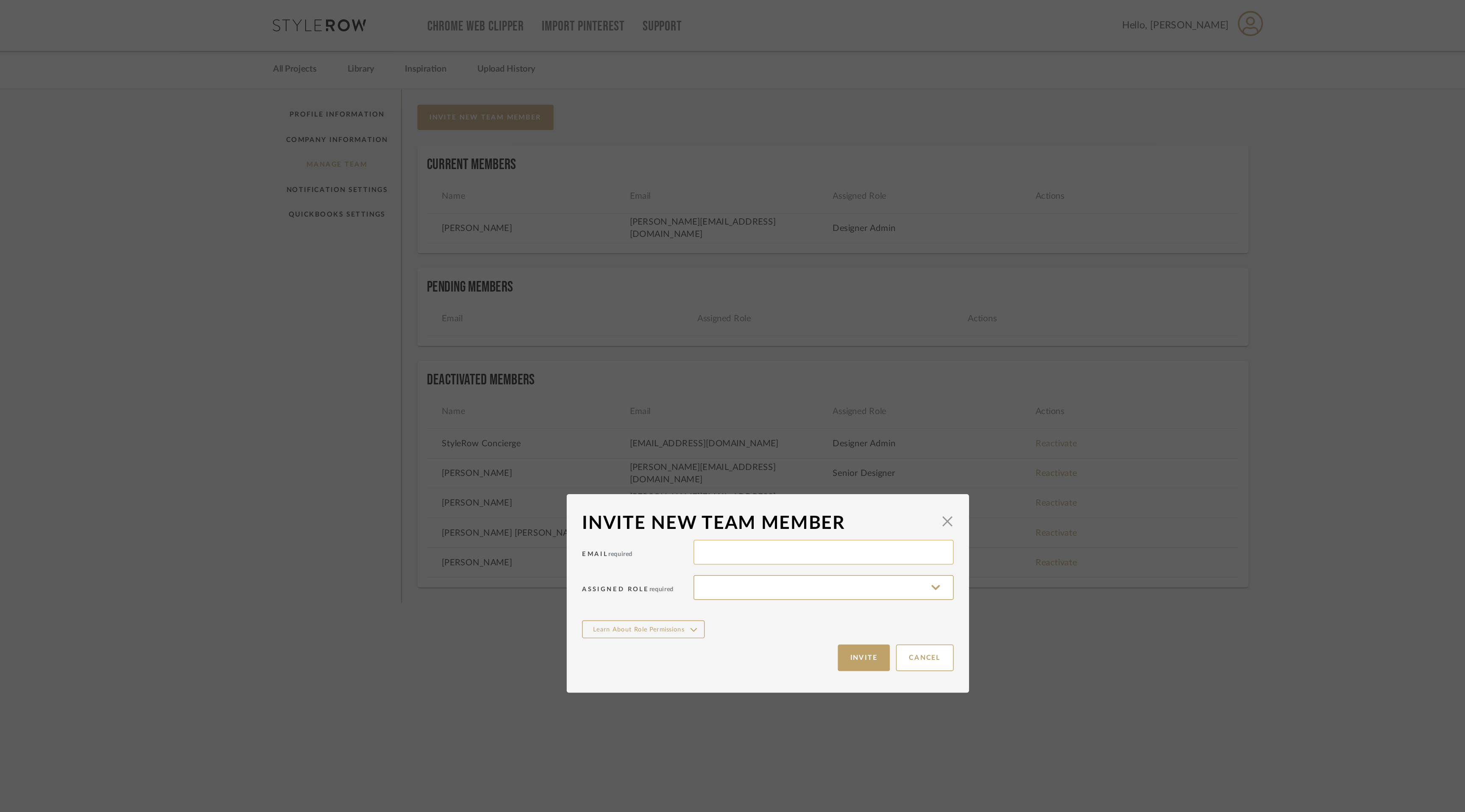
click at [720, 379] on input at bounding box center [771, 378] width 178 height 17
type input "admin@pixielivingsolutions.com"
click at [705, 405] on input at bounding box center [771, 402] width 178 height 17
click at [709, 422] on span "Designer Admin" at bounding box center [769, 423] width 162 height 7
type input "Designer Admin"
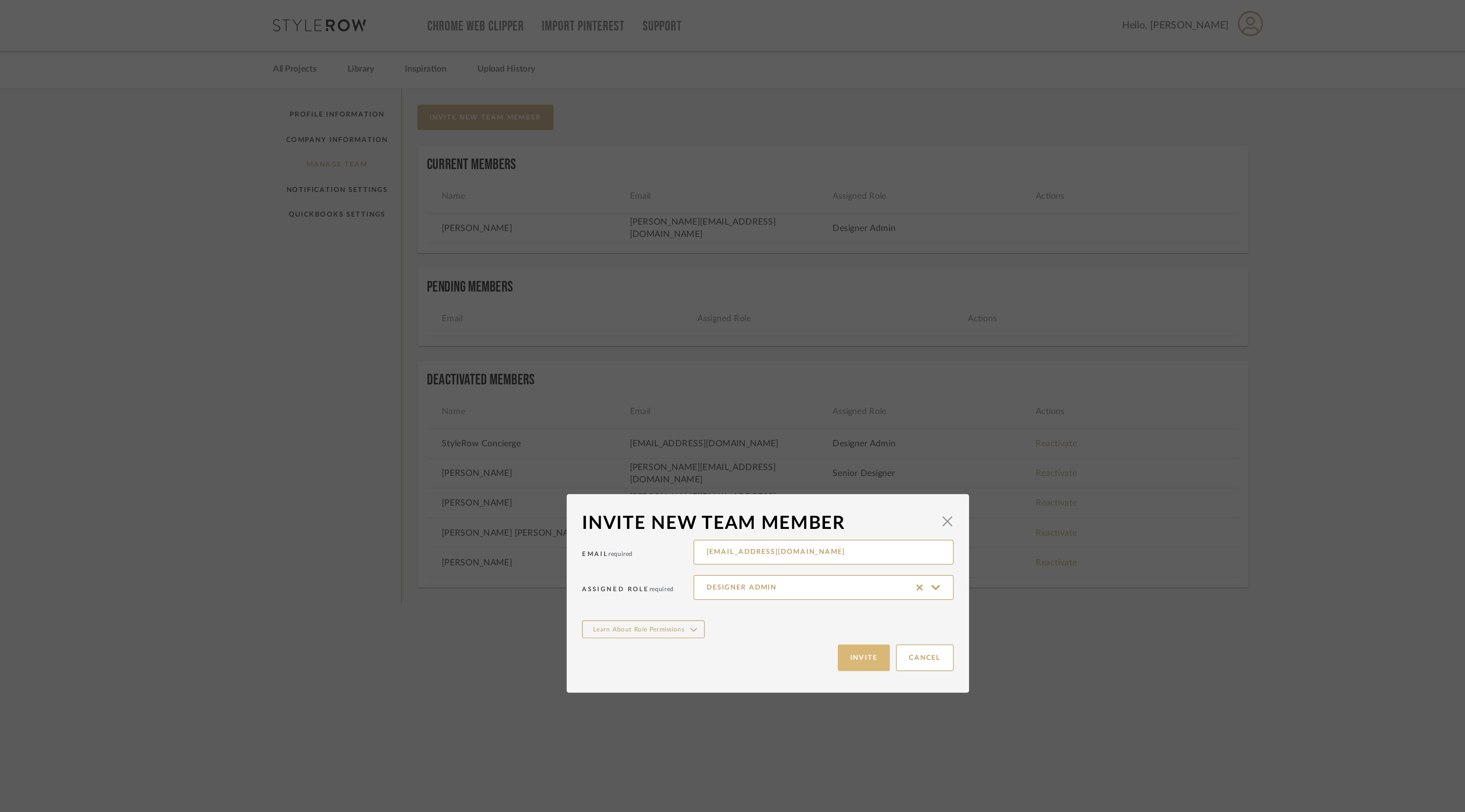
click at [804, 451] on button "Invite" at bounding box center [798, 450] width 36 height 18
